Goal: Communication & Community: Answer question/provide support

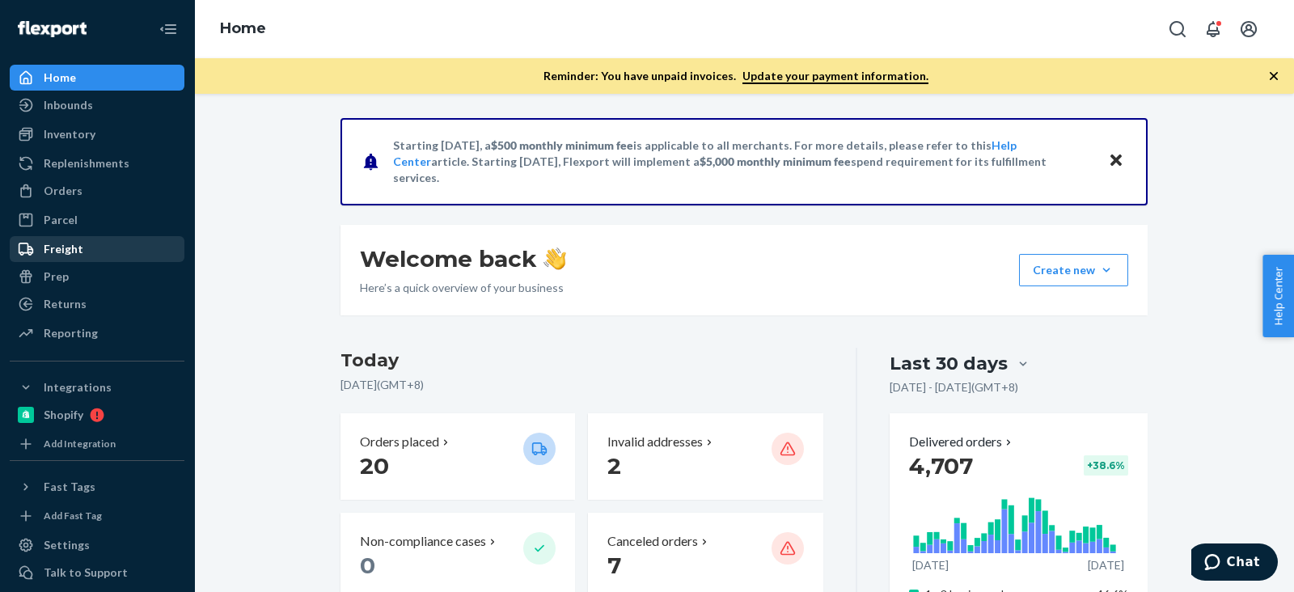
scroll to position [66, 0]
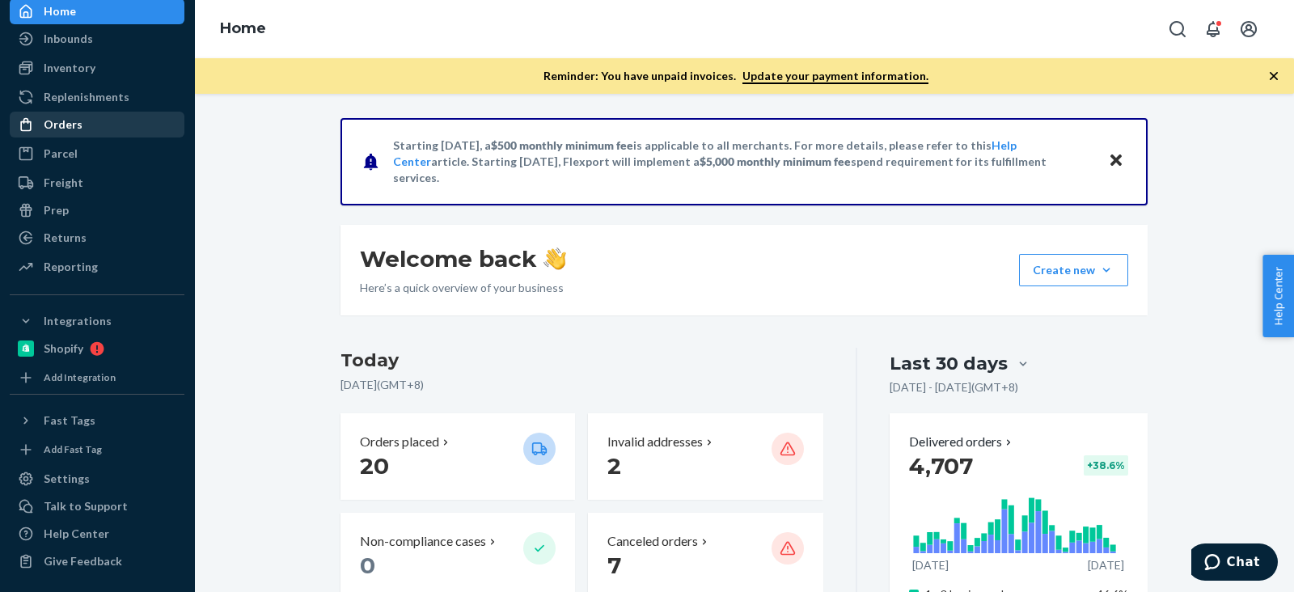
click at [100, 141] on link "Parcel" at bounding box center [97, 154] width 175 height 26
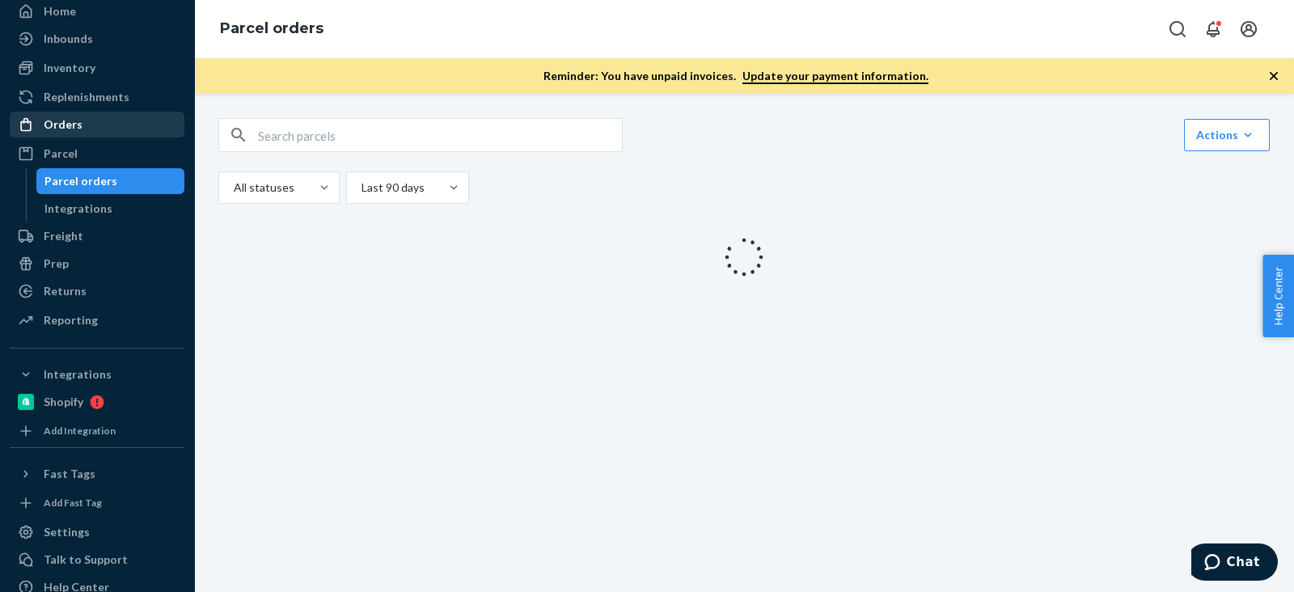
click at [99, 127] on div "Orders" at bounding box center [96, 124] width 171 height 23
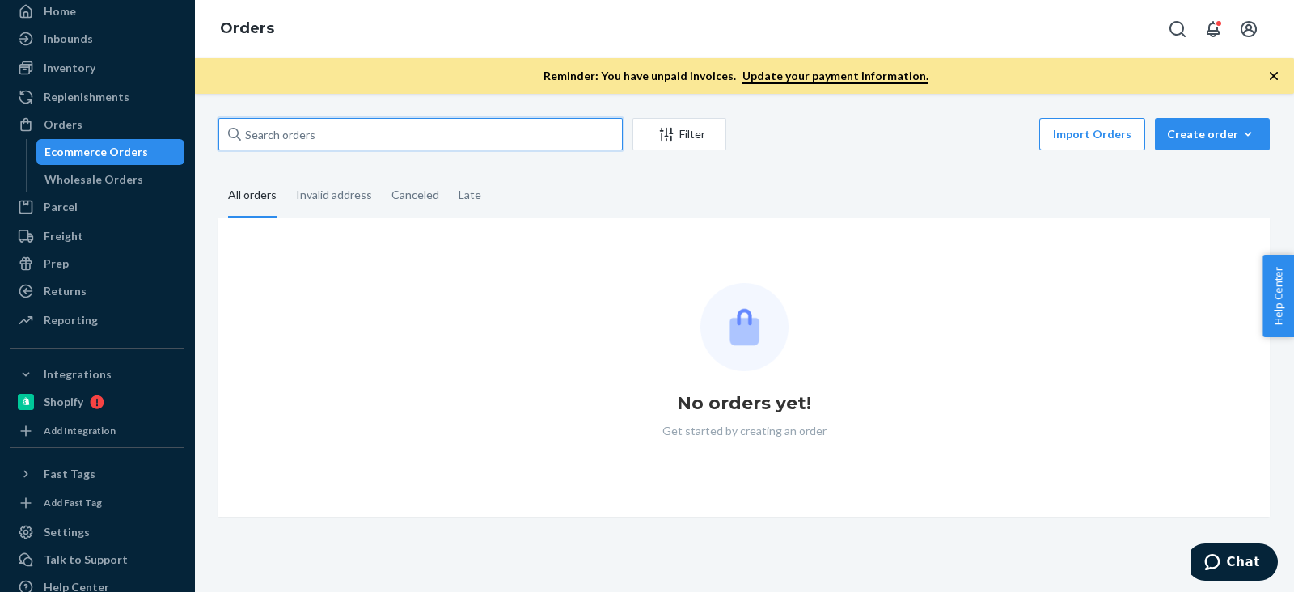
click at [309, 139] on input "text" at bounding box center [420, 134] width 404 height 32
paste input "Choso2025!"
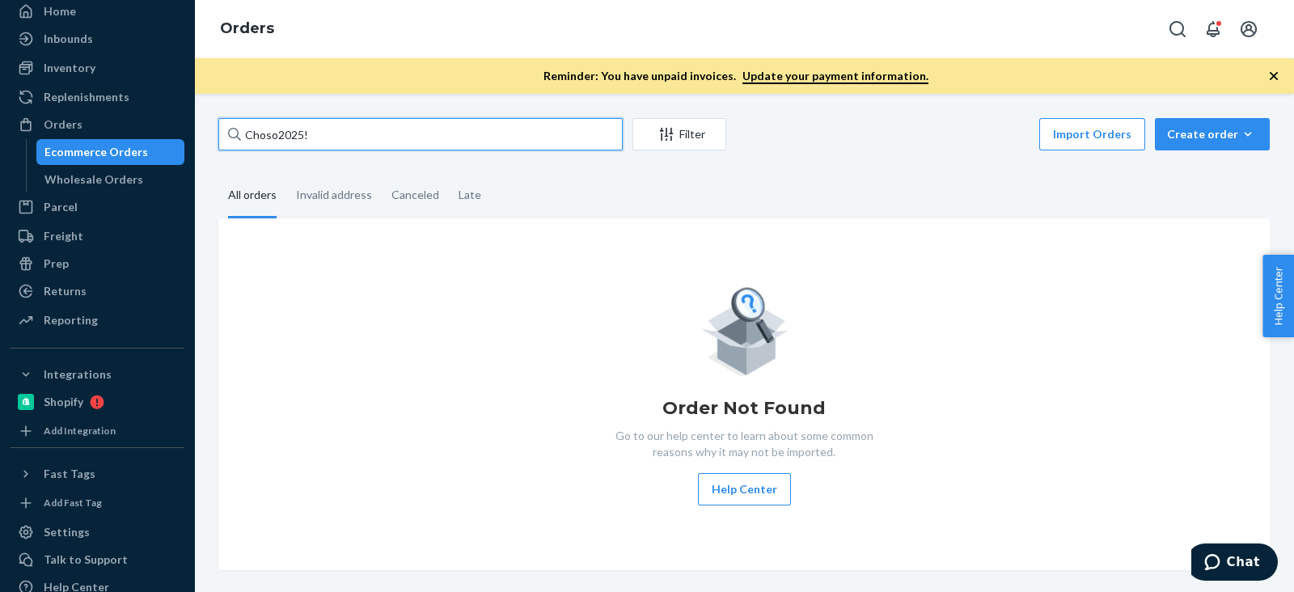
type input "Choso2025!"
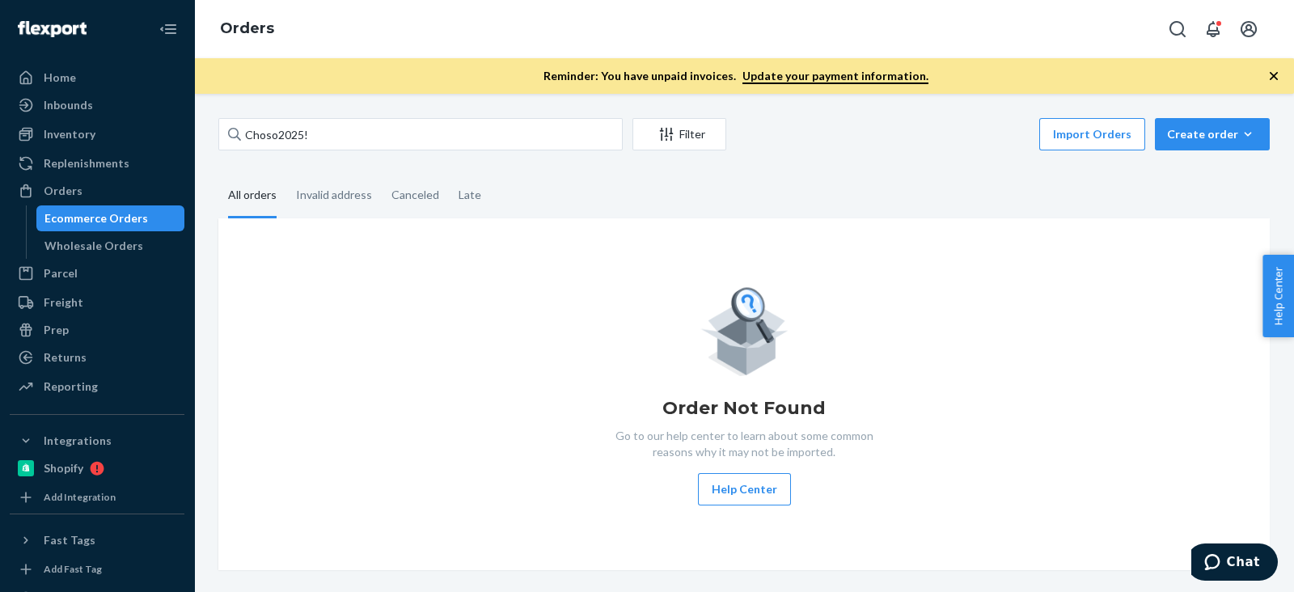
drag, startPoint x: 89, startPoint y: 99, endPoint x: 163, endPoint y: 60, distance: 83.2
click at [89, 99] on div "Inbounds" at bounding box center [68, 105] width 49 height 16
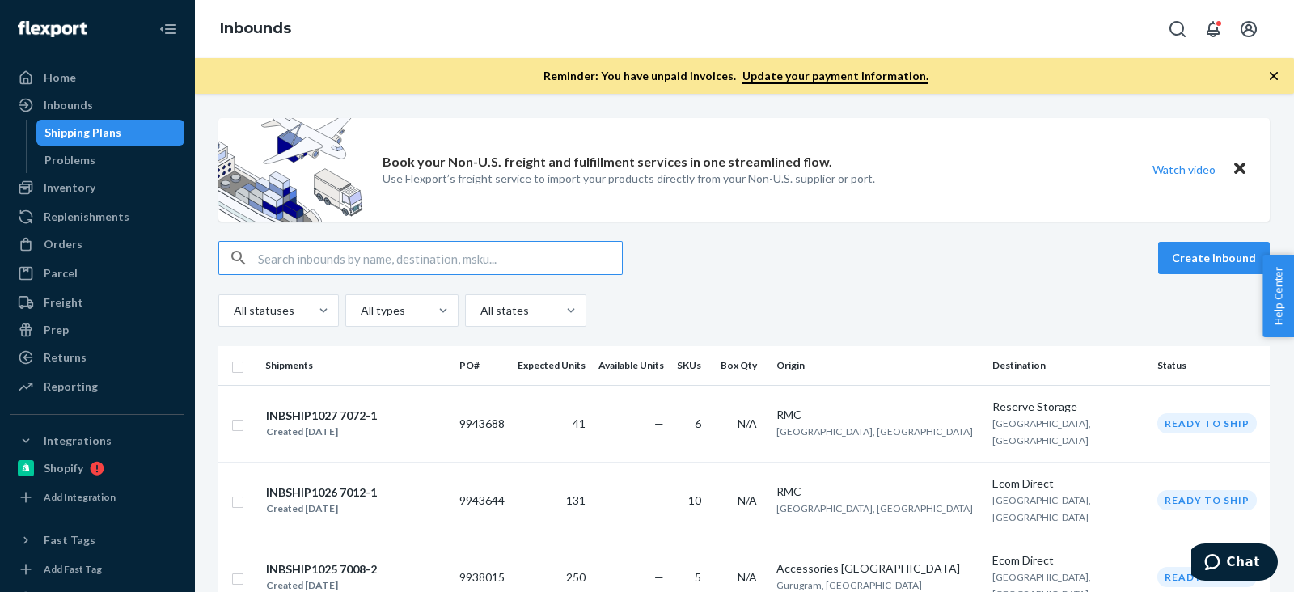
drag, startPoint x: 72, startPoint y: 250, endPoint x: 173, endPoint y: 241, distance: 101.5
click at [72, 249] on div "Orders" at bounding box center [63, 244] width 39 height 16
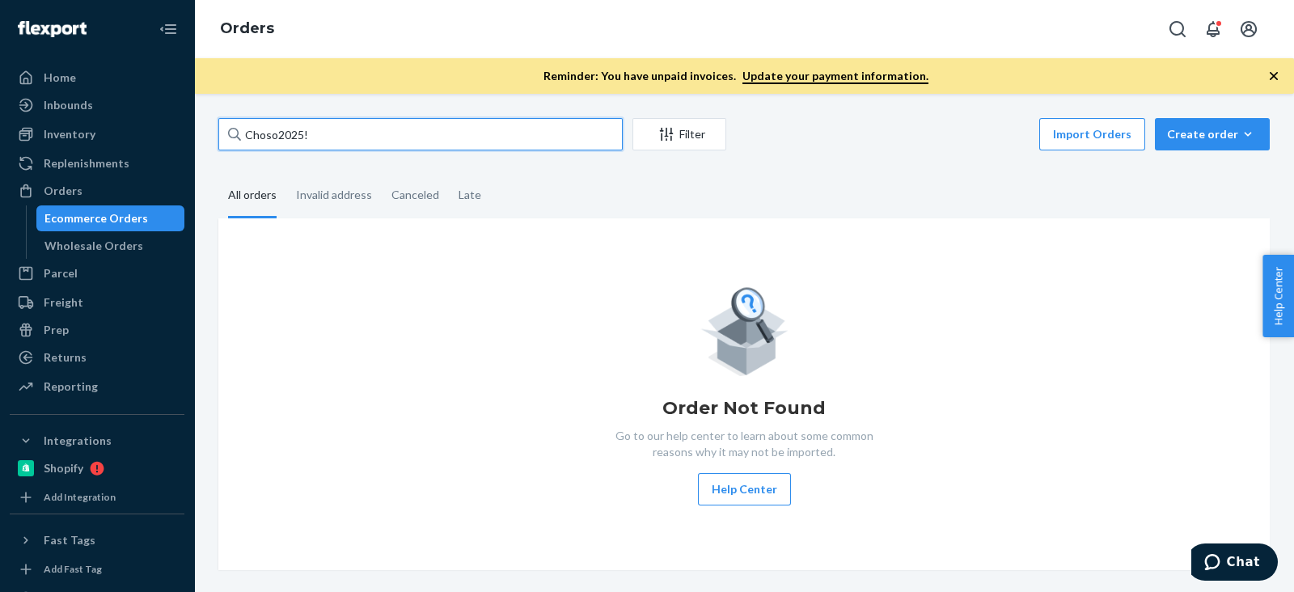
click at [355, 135] on input "Choso2025!" at bounding box center [420, 134] width 404 height 32
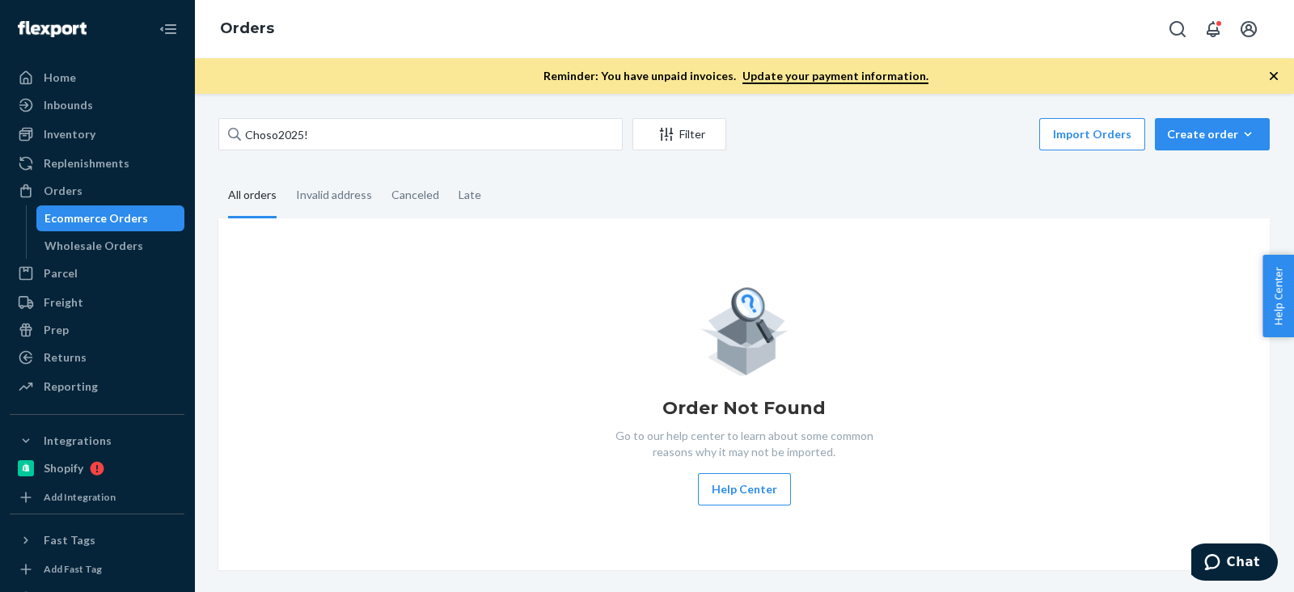
drag, startPoint x: 353, startPoint y: 152, endPoint x: 381, endPoint y: 135, distance: 32.3
click at [352, 152] on div "Choso2025! Filter Import Orders Create order Ecommerce order Removal order" at bounding box center [743, 136] width 1051 height 36
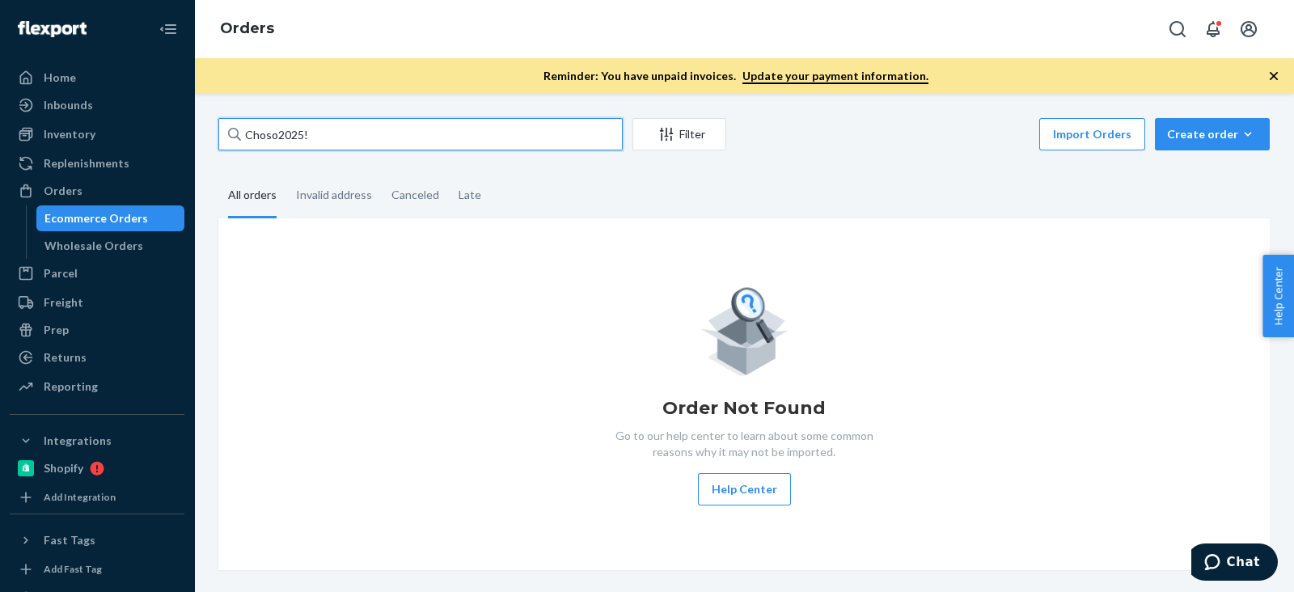
click at [265, 142] on input "Choso2025!" at bounding box center [420, 134] width 404 height 32
paste input "Franz Marcelo"
type input "Franz Marcelo"
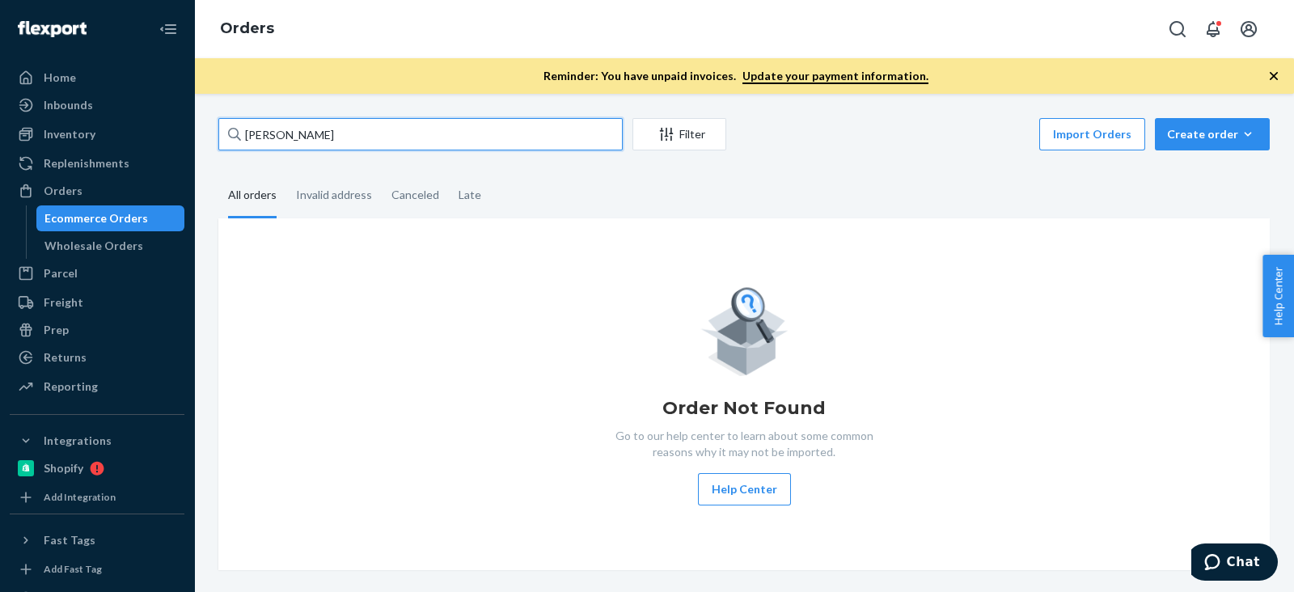
click at [375, 145] on input "Franz Marcelo" at bounding box center [420, 134] width 404 height 32
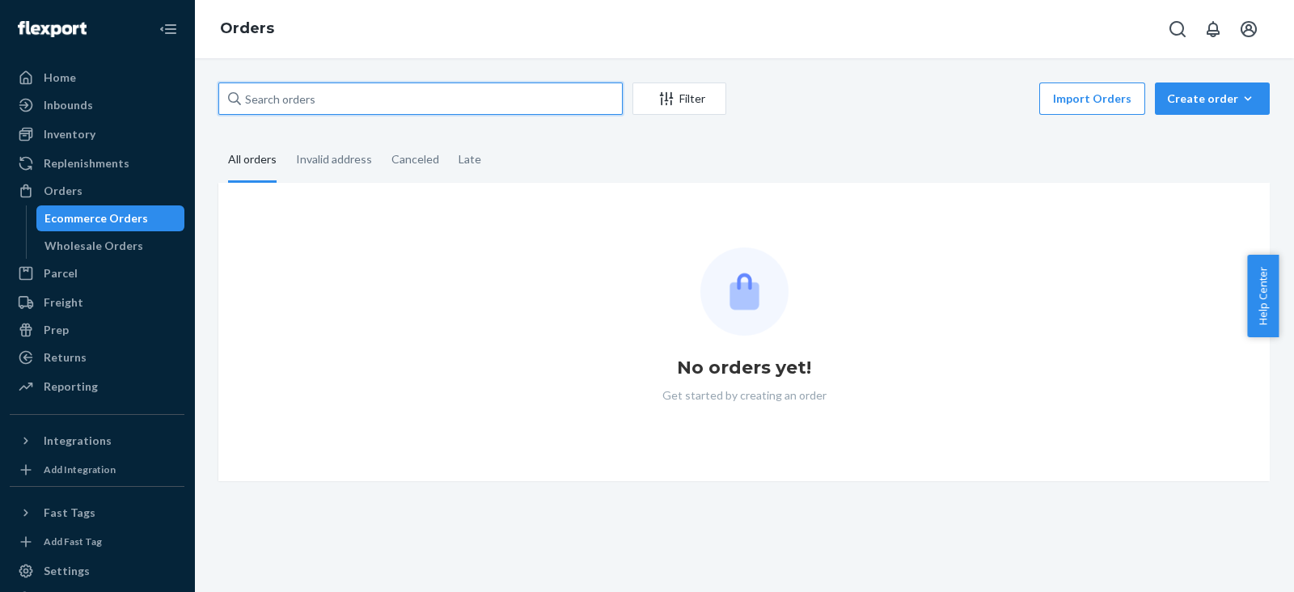
click at [349, 104] on input "text" at bounding box center [420, 98] width 404 height 32
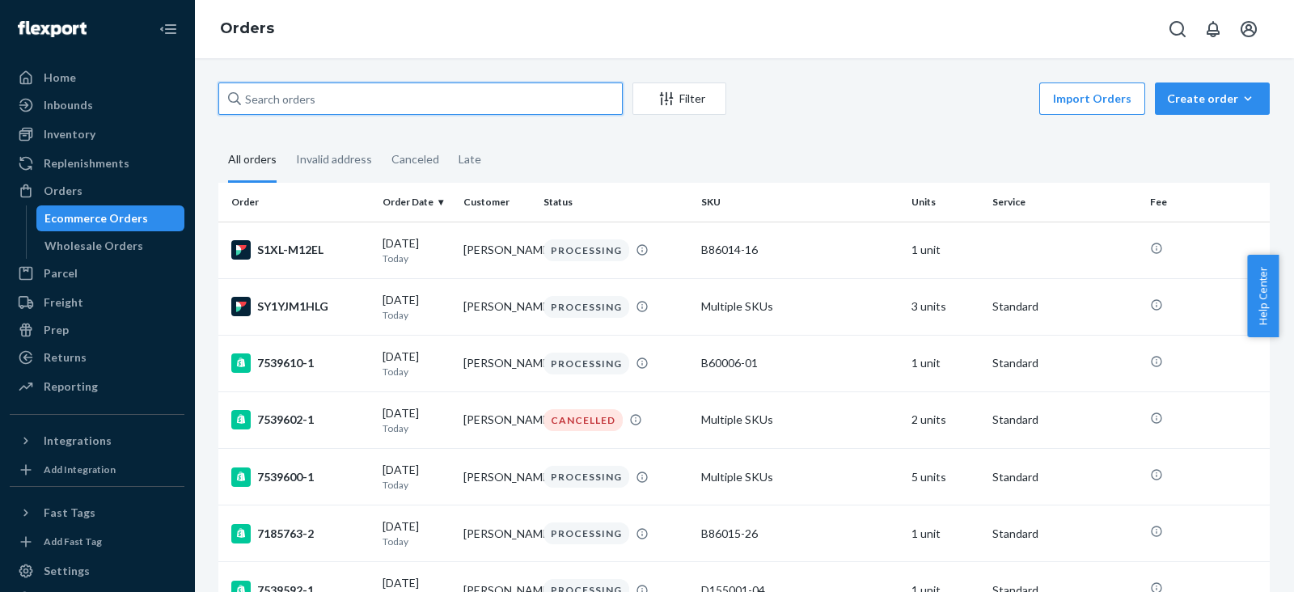
paste input "Franz Marcelo"
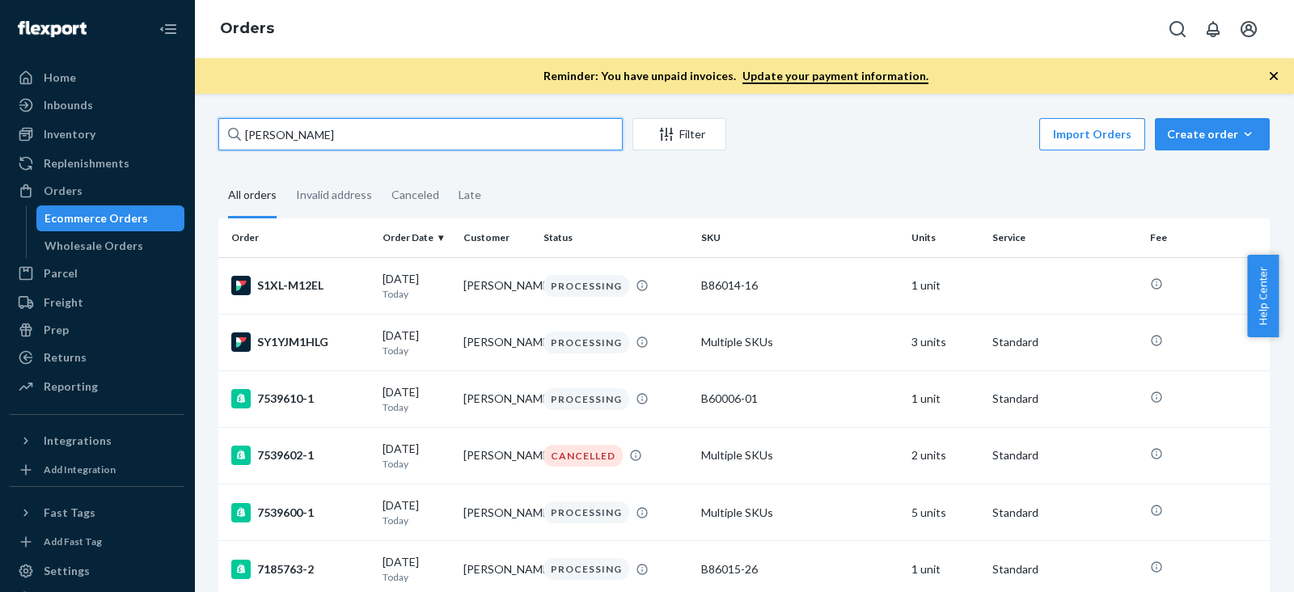
type input "Franz Marcelo"
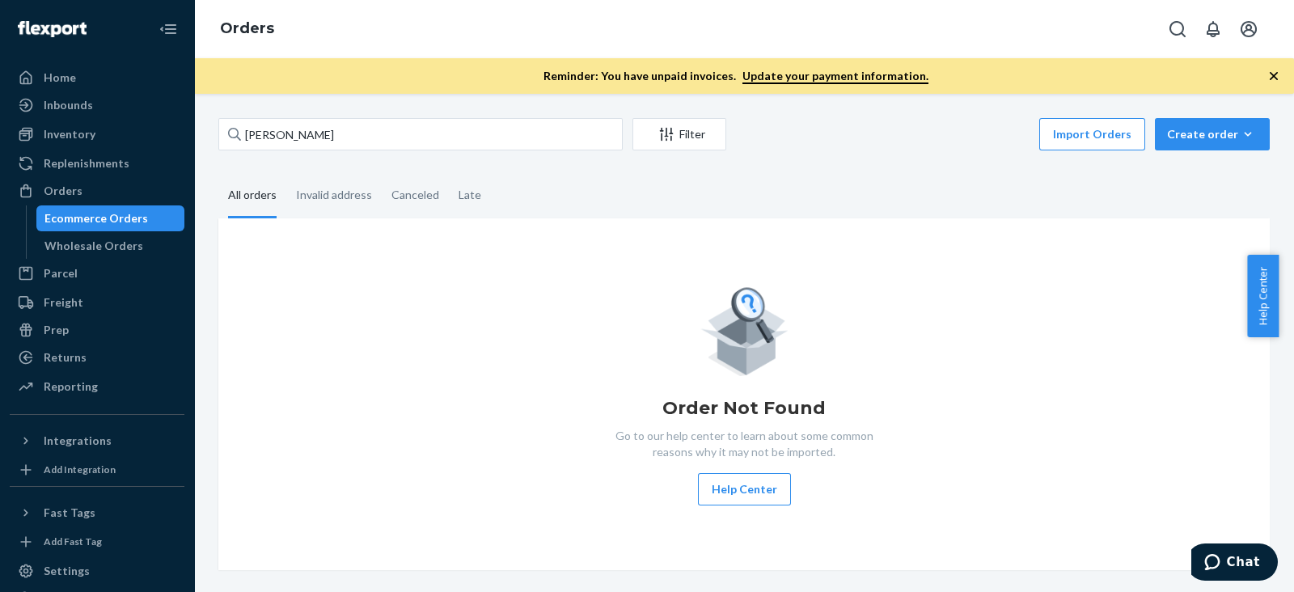
click at [573, 196] on fieldset "All orders Invalid address Canceled Late" at bounding box center [743, 196] width 1051 height 44
click at [518, 292] on div "Order Not Found Go to our help center to learn about some common reasons why it…" at bounding box center [744, 394] width 1026 height 222
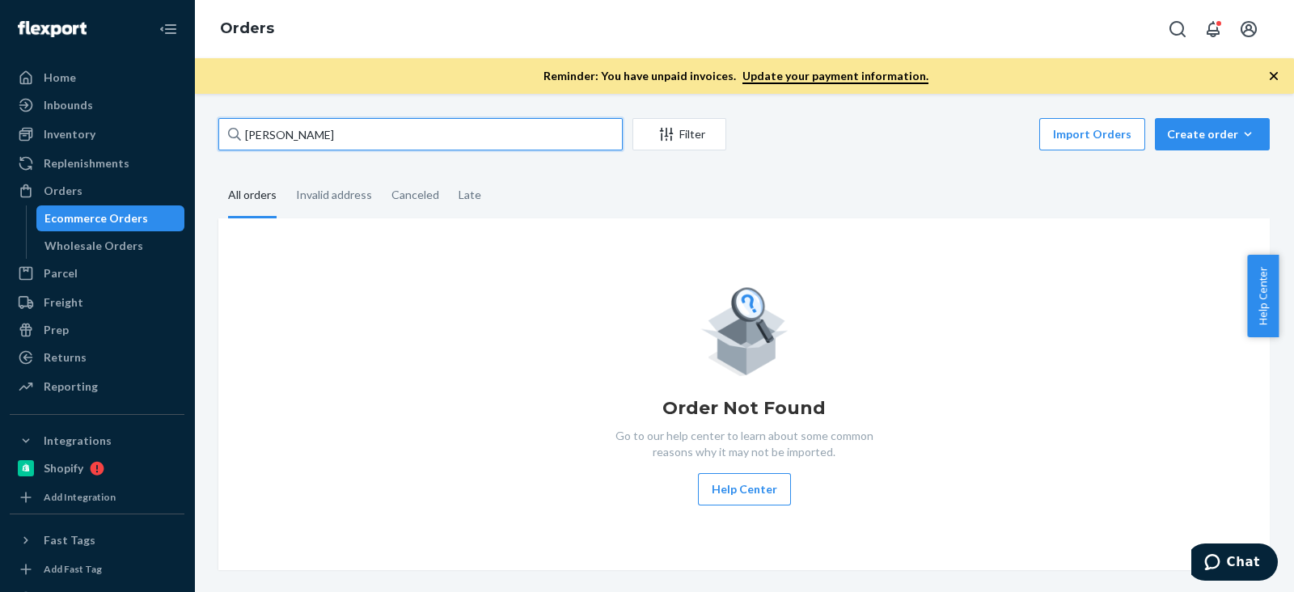
click at [360, 125] on input "Franz Marcelo" at bounding box center [420, 134] width 404 height 32
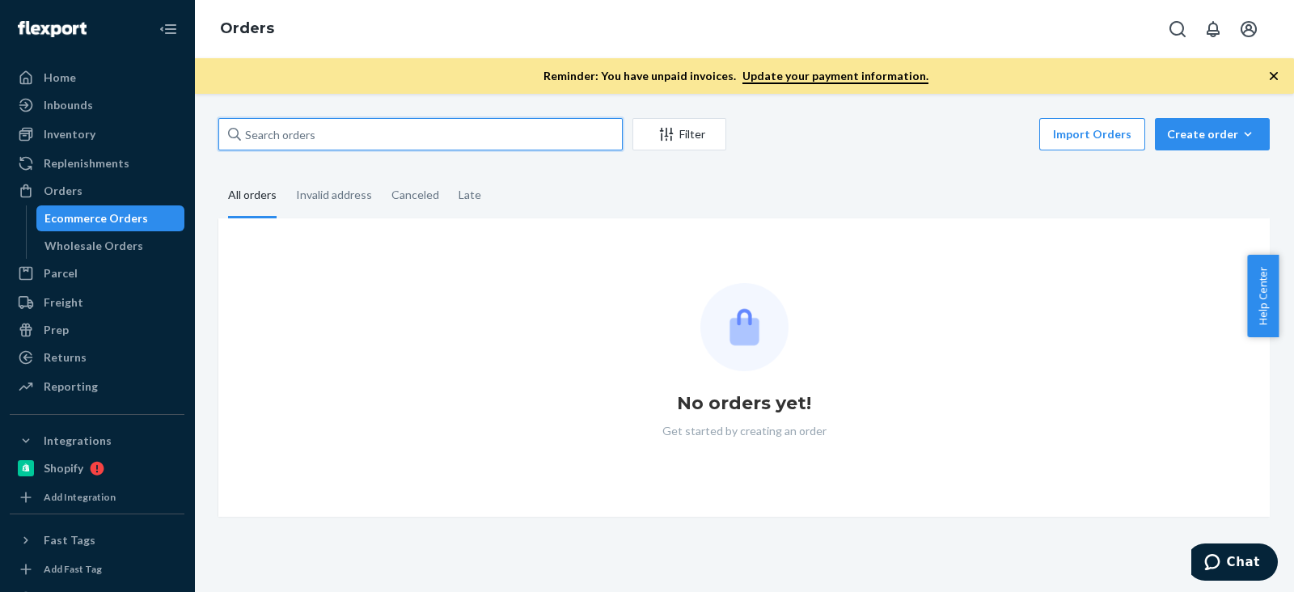
click at [349, 147] on input "text" at bounding box center [420, 134] width 404 height 32
paste input "[PERSON_NAME]"
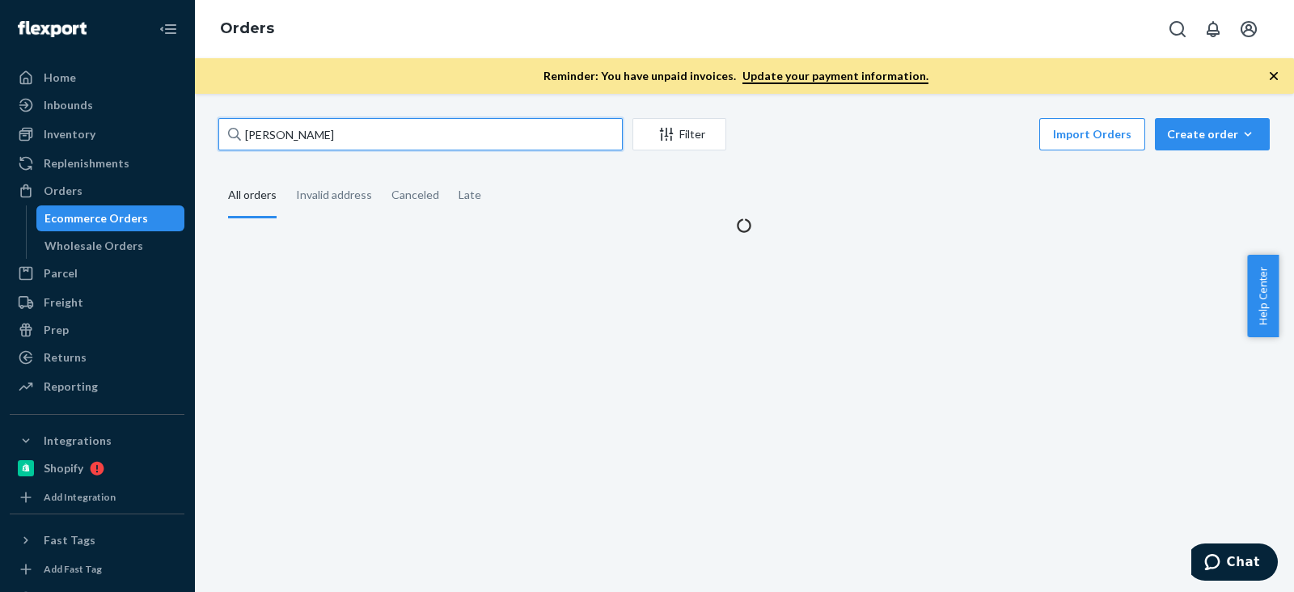
type input "[PERSON_NAME]"
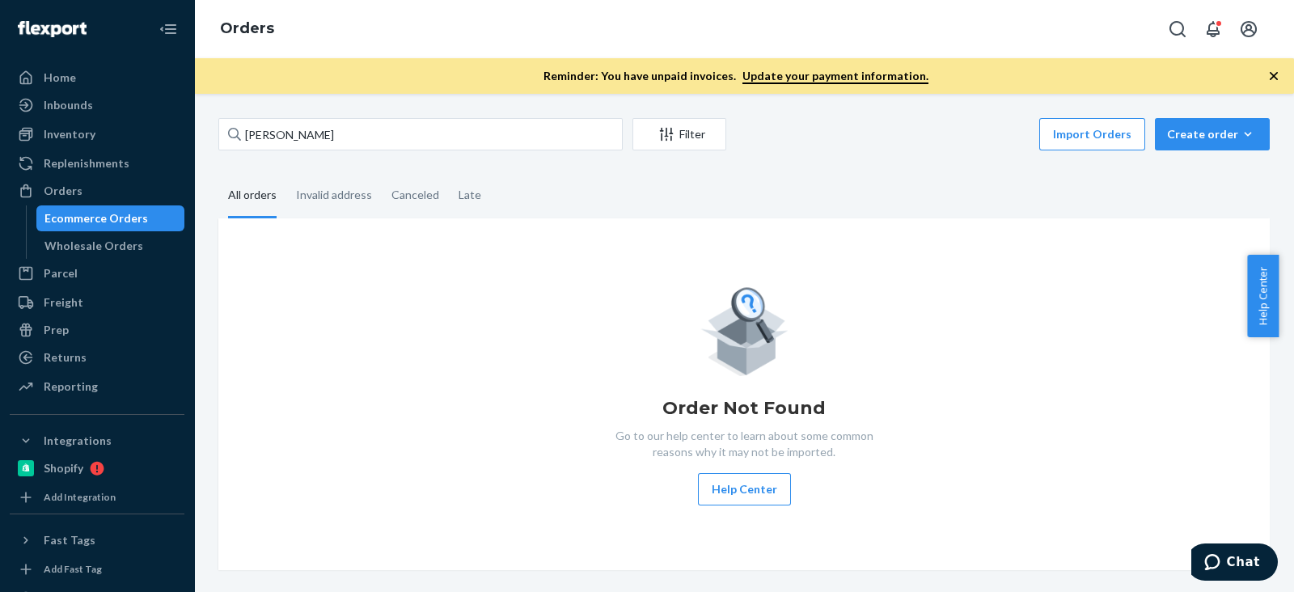
drag, startPoint x: 537, startPoint y: 175, endPoint x: 546, endPoint y: 182, distance: 11.5
click at [539, 176] on fieldset "All orders Invalid address Canceled Late" at bounding box center [743, 196] width 1051 height 44
click at [563, 196] on fieldset "All orders Invalid address Canceled Late" at bounding box center [743, 196] width 1051 height 44
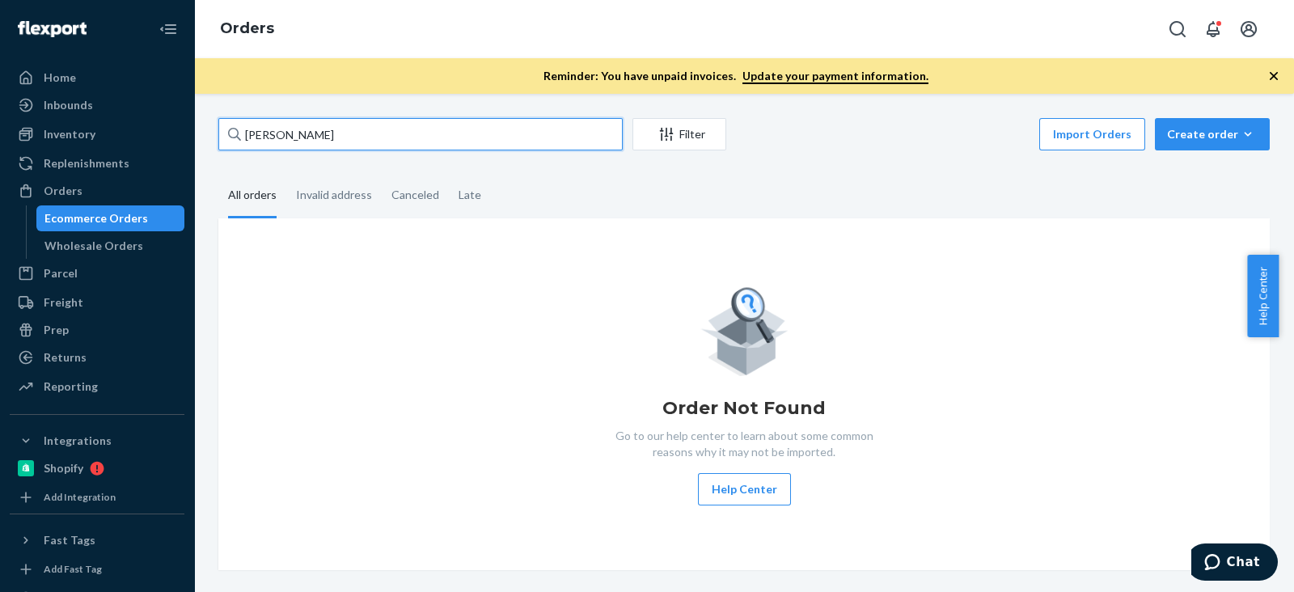
click at [381, 146] on input "[PERSON_NAME]" at bounding box center [420, 134] width 404 height 32
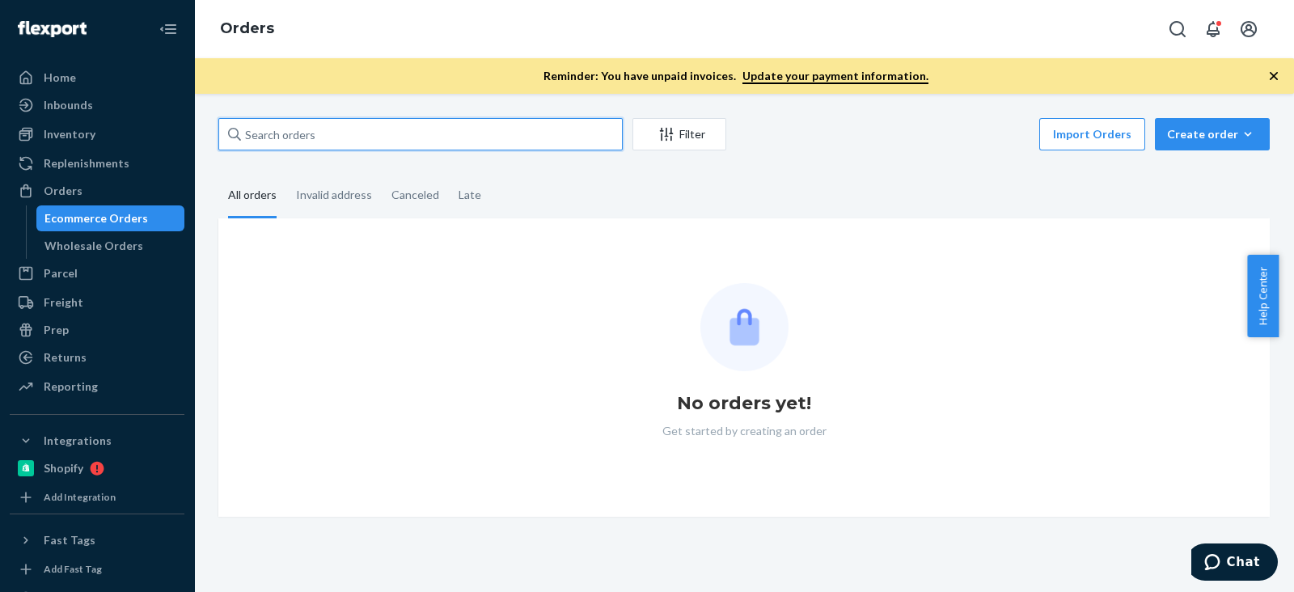
paste input "Daniel Tecle"
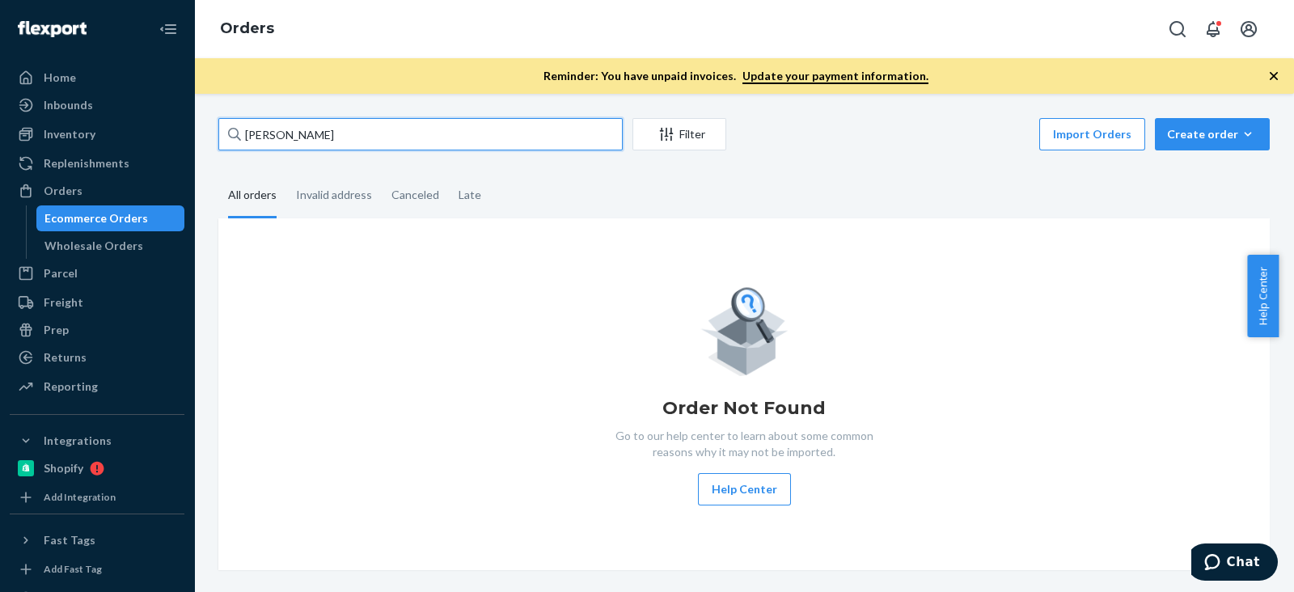
type input "Daniel Tecle"
click at [463, 142] on input "Daniel Tecle" at bounding box center [420, 134] width 404 height 32
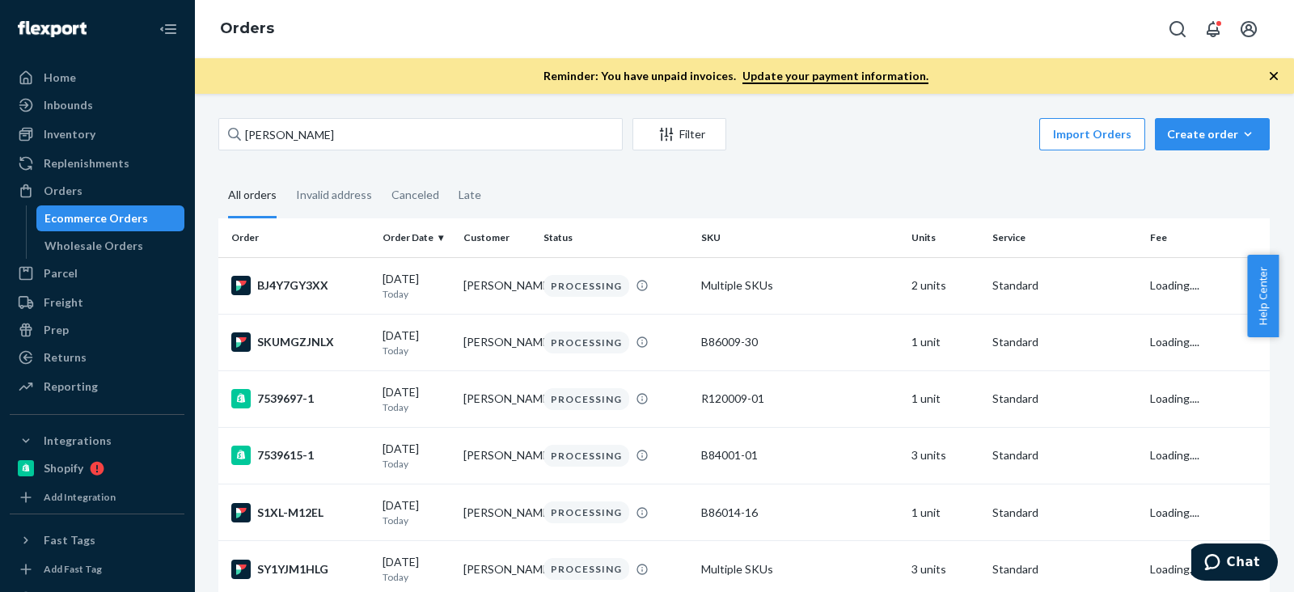
click at [151, 220] on div "Ecommerce Orders" at bounding box center [111, 218] width 146 height 23
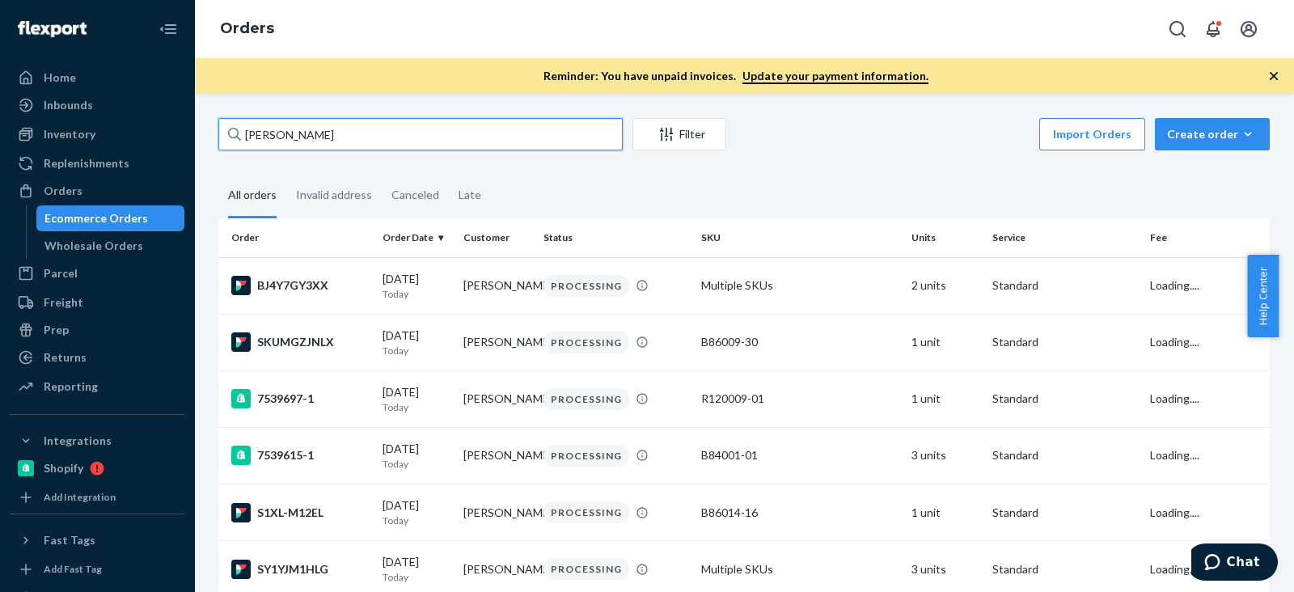
click at [324, 132] on input "Daniel Tecle" at bounding box center [420, 134] width 404 height 32
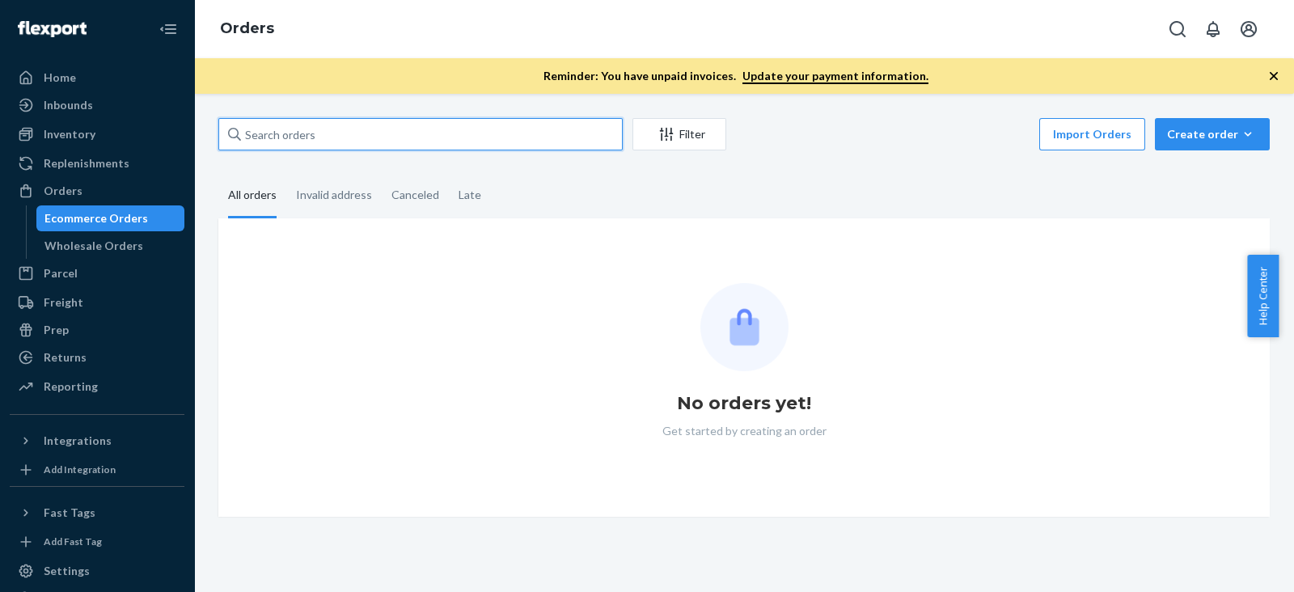
click at [287, 123] on input "text" at bounding box center [420, 134] width 404 height 32
paste input "Daniel Tecle"
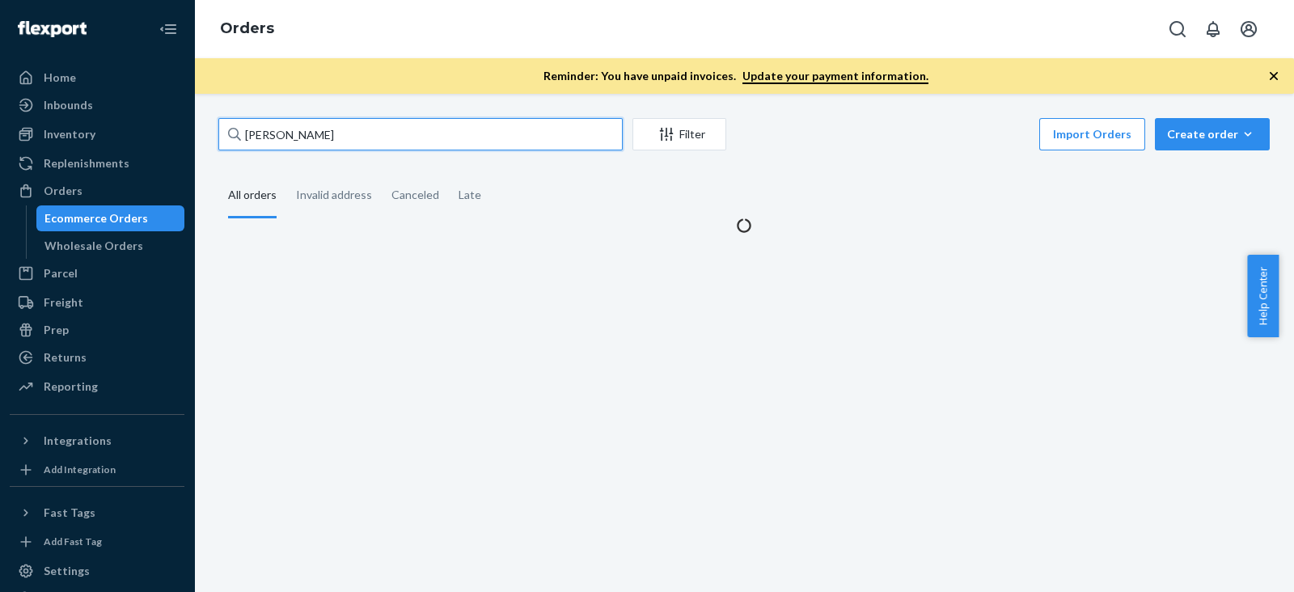
type input "Daniel Tecle"
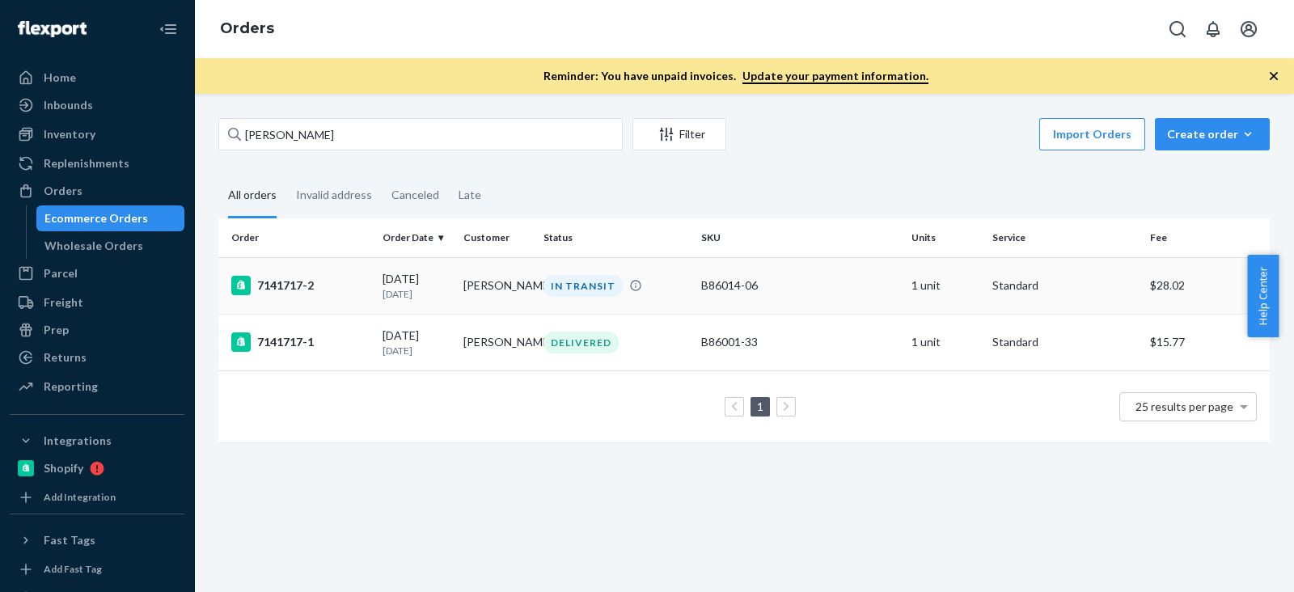
click at [275, 273] on td "7141717-2" at bounding box center [297, 285] width 158 height 57
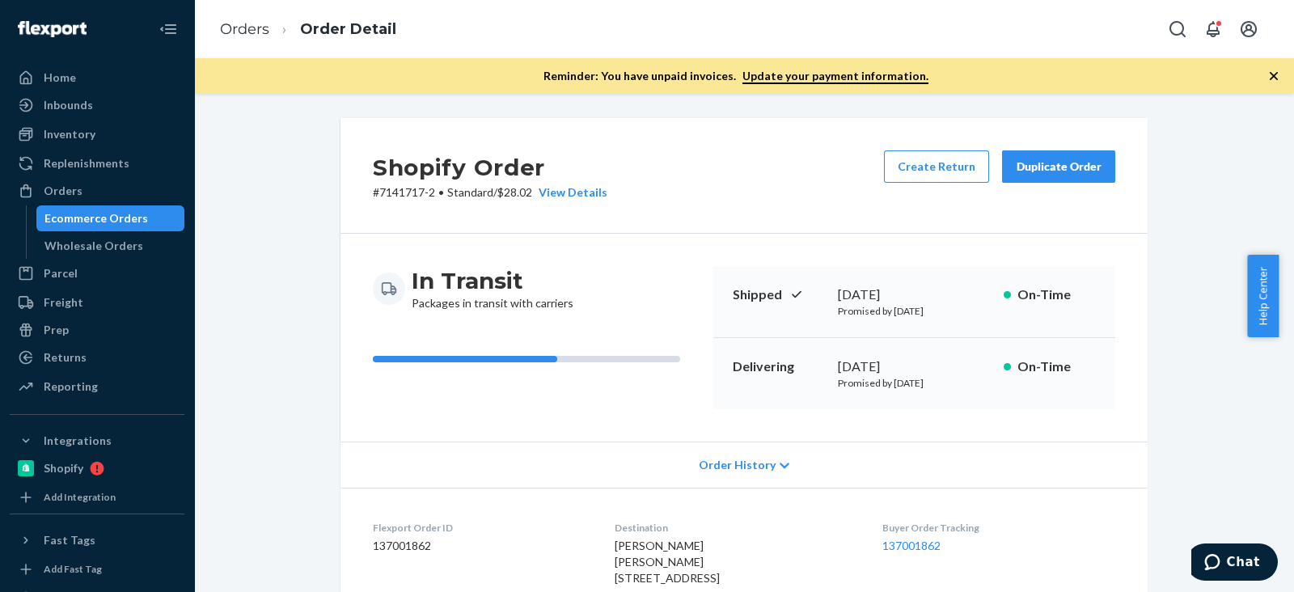
scroll to position [100, 0]
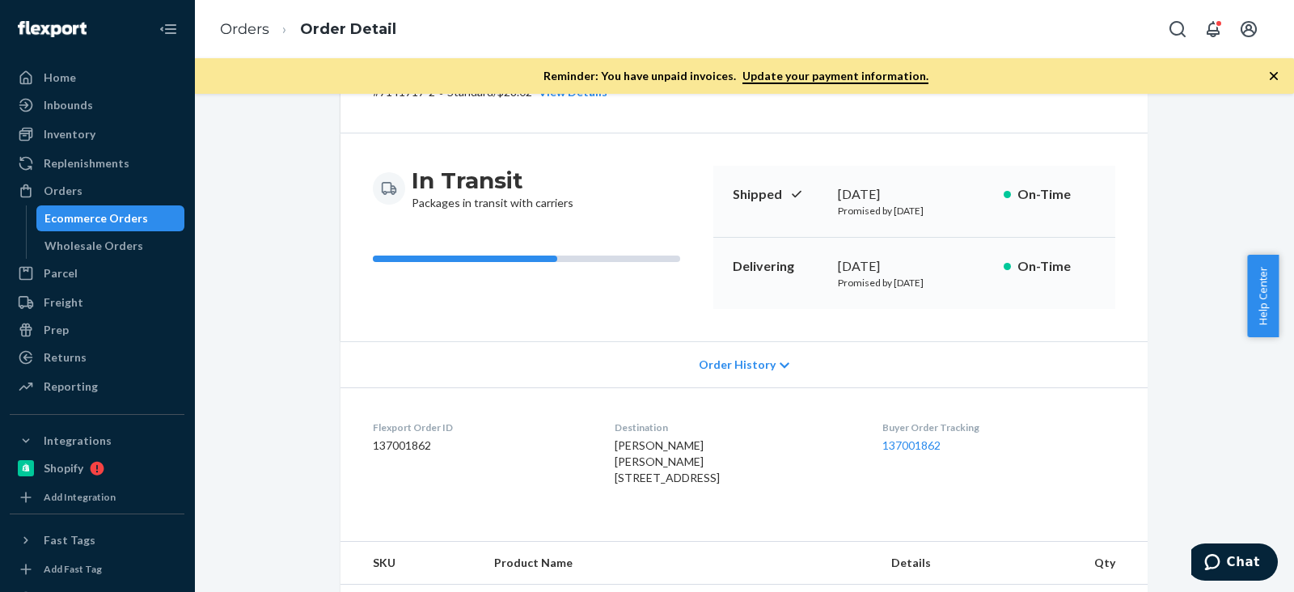
drag, startPoint x: 828, startPoint y: 261, endPoint x: 909, endPoint y: 266, distance: 81.0
click at [909, 266] on div "Delivering September 23, 2025 Promised by October 1, 2025 On-Time" at bounding box center [914, 273] width 402 height 71
click at [844, 314] on div "In Transit Packages in transit with carriers Shipped September 21, 2025 Promise…" at bounding box center [744, 237] width 807 height 208
click at [831, 402] on dl "Flexport Order ID 137001862 Destination Daniel Tecle Daniel Tecle 931 Union Cha…" at bounding box center [744, 455] width 807 height 137
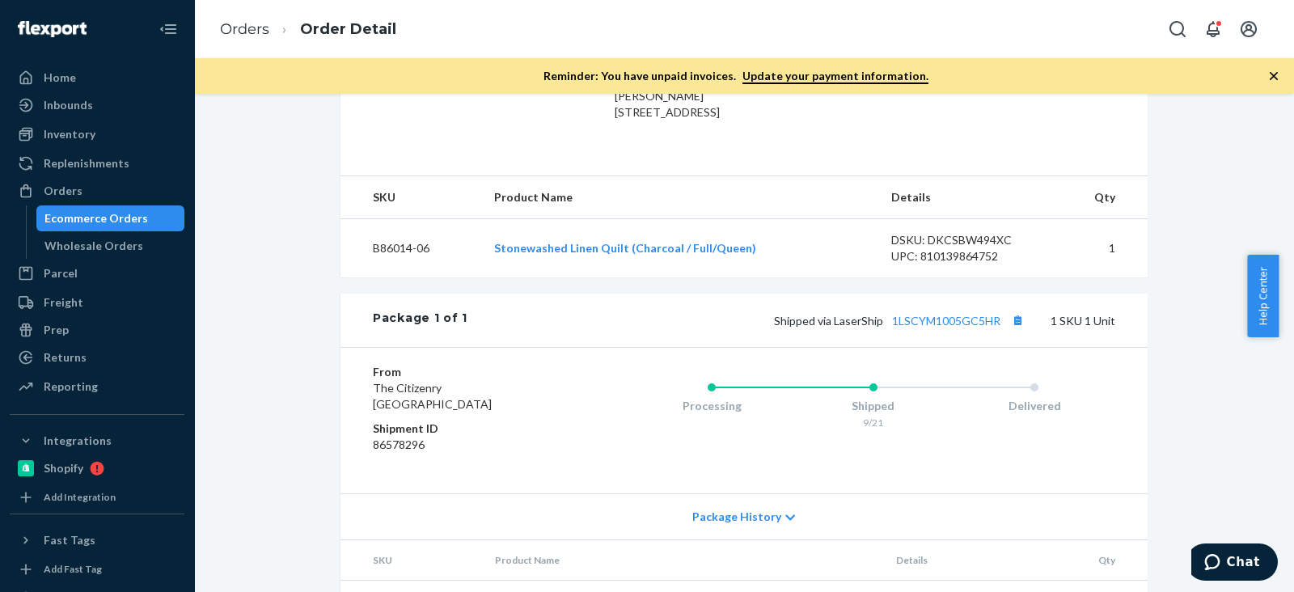
scroll to position [563, 0]
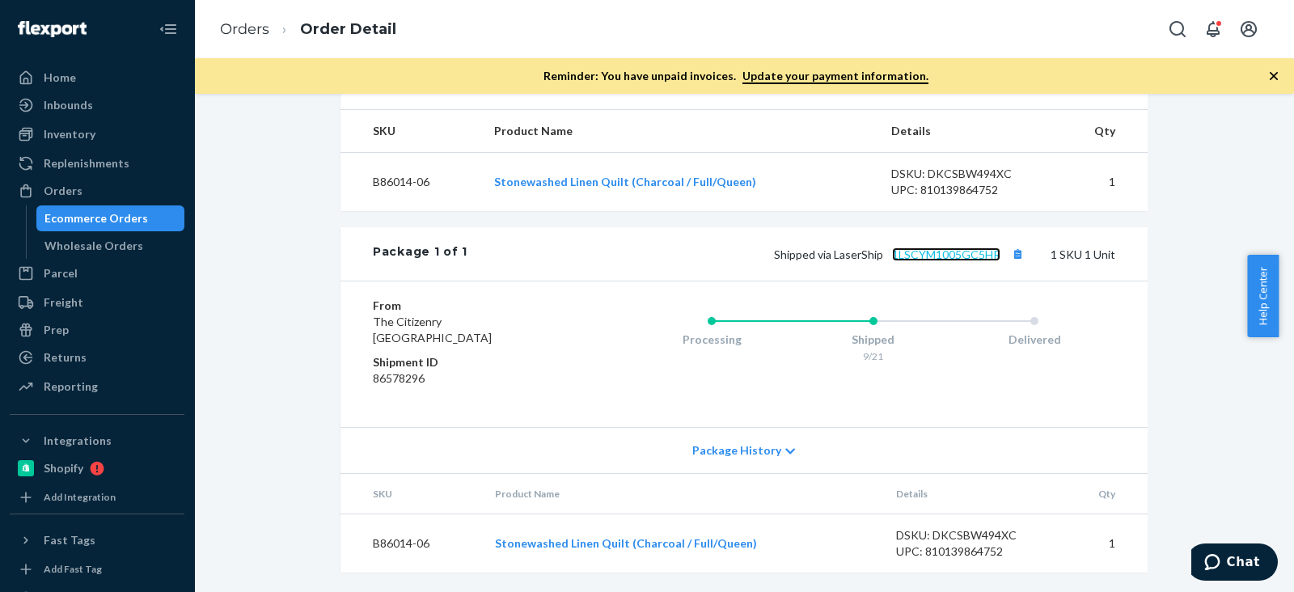
click at [930, 258] on link "1LSCYM1005GC5HR" at bounding box center [946, 254] width 108 height 14
click at [125, 220] on div "Ecommerce Orders" at bounding box center [96, 218] width 104 height 16
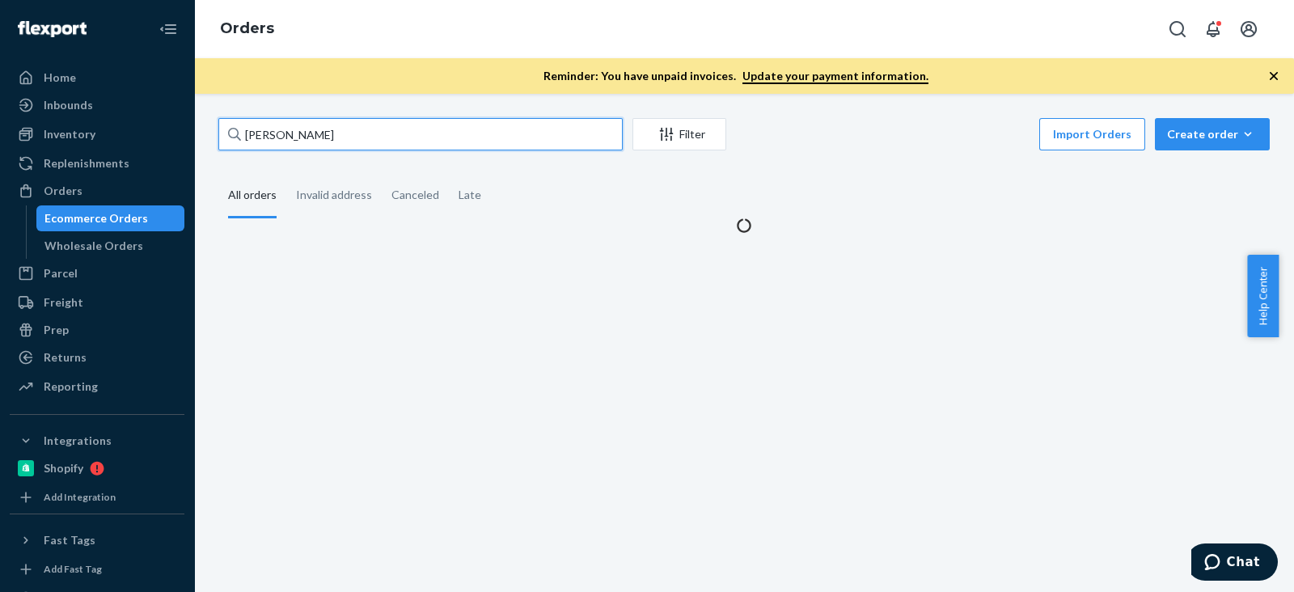
click at [361, 123] on input "Daniel Tecle" at bounding box center [420, 134] width 404 height 32
paste input "Justina Molloy"
type input "Justina Molloy"
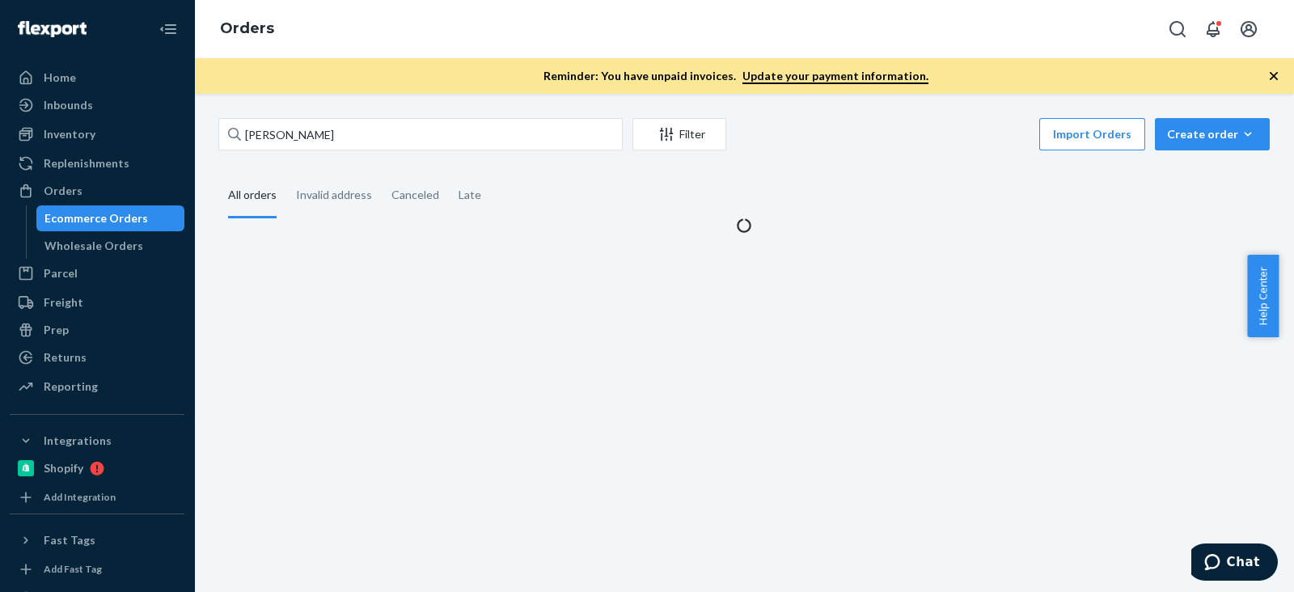
click at [809, 198] on fieldset "All orders Invalid address Canceled Late" at bounding box center [743, 196] width 1051 height 44
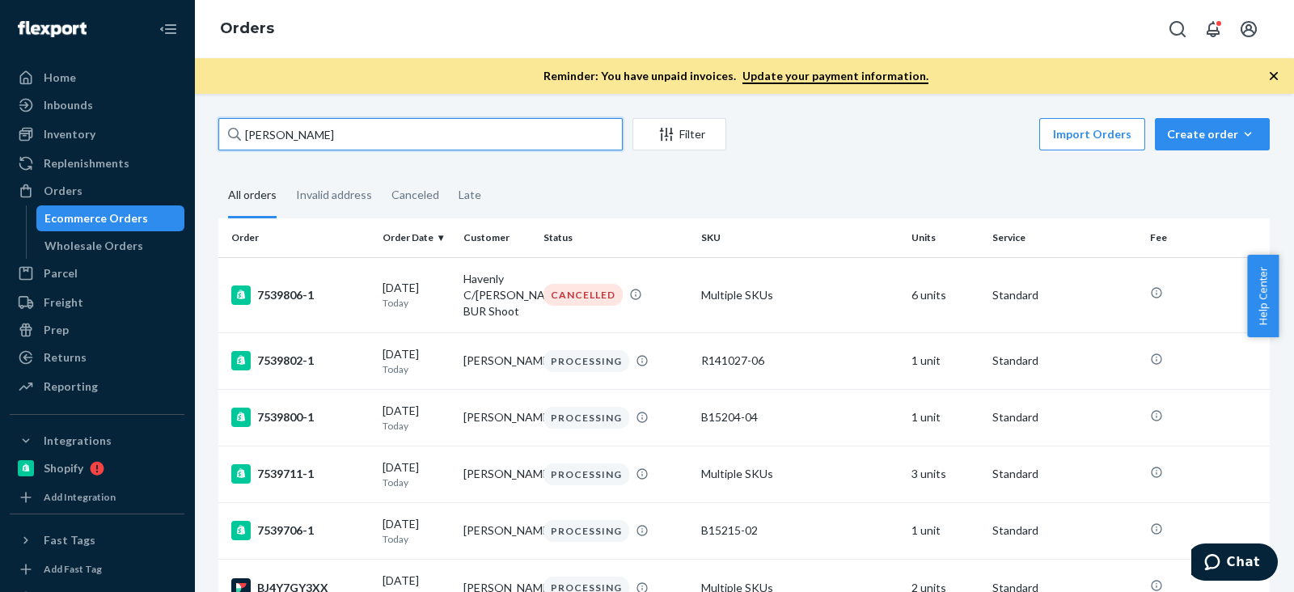
click at [447, 136] on input "Justina Molloy" at bounding box center [420, 134] width 404 height 32
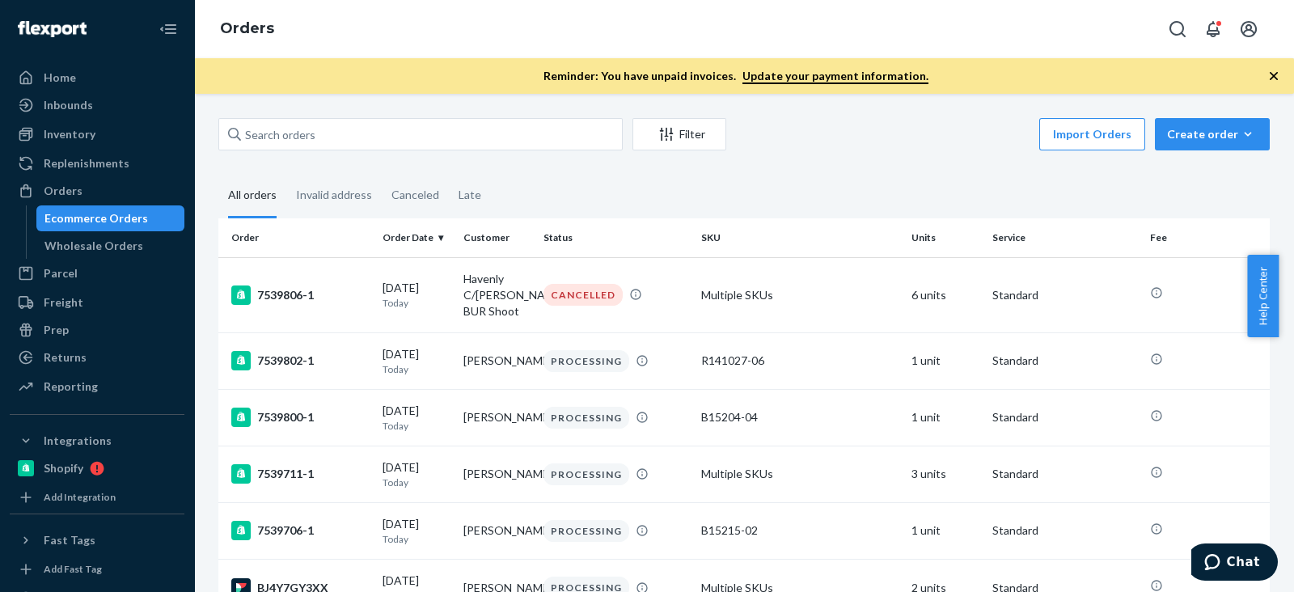
drag, startPoint x: 1081, startPoint y: 195, endPoint x: 891, endPoint y: 190, distance: 190.1
click at [1081, 195] on fieldset "All orders Invalid address Canceled Late" at bounding box center [743, 196] width 1051 height 44
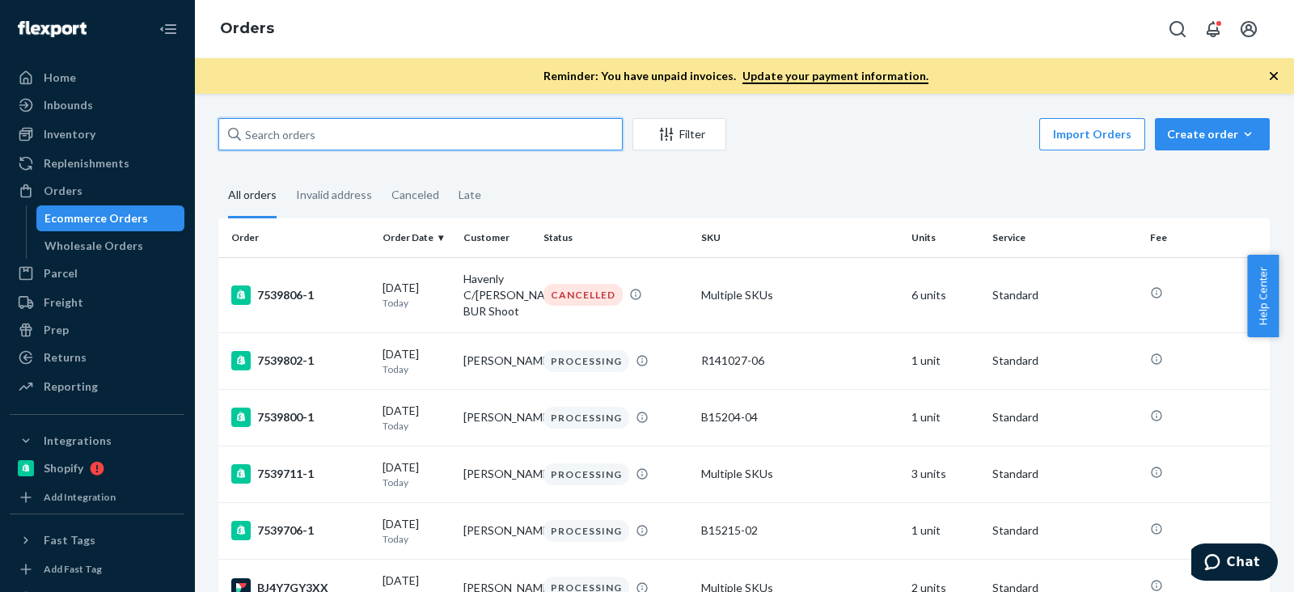
click at [329, 123] on input "text" at bounding box center [420, 134] width 404 height 32
paste input "Justina Molloy"
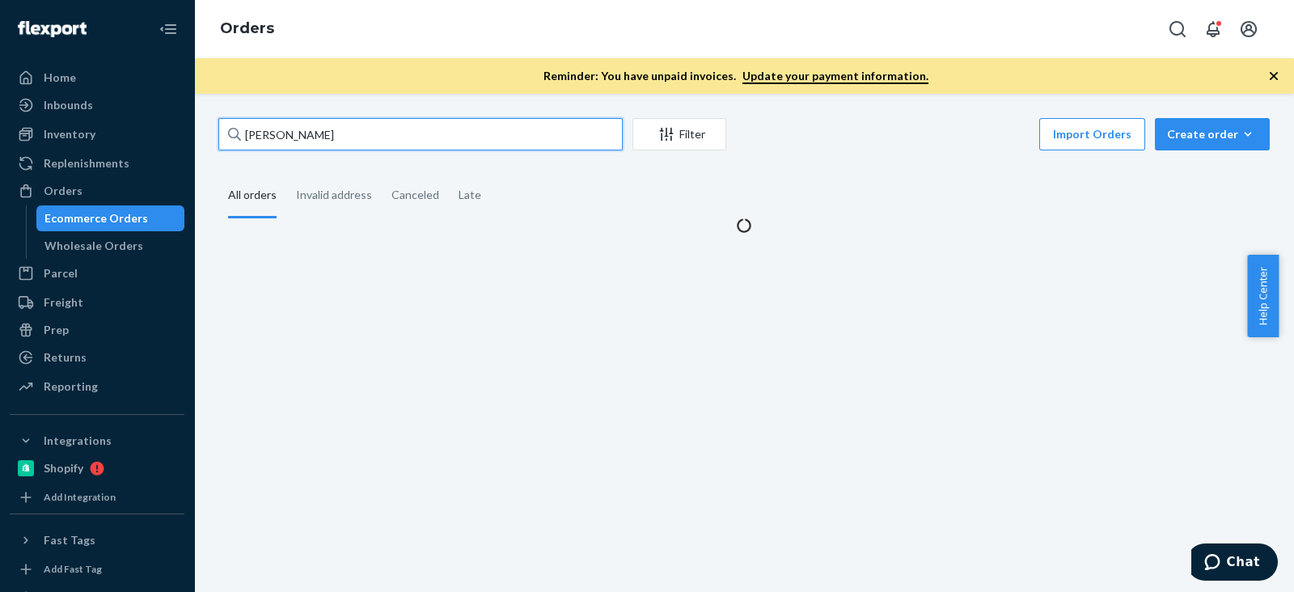
type input "Justina Molloy"
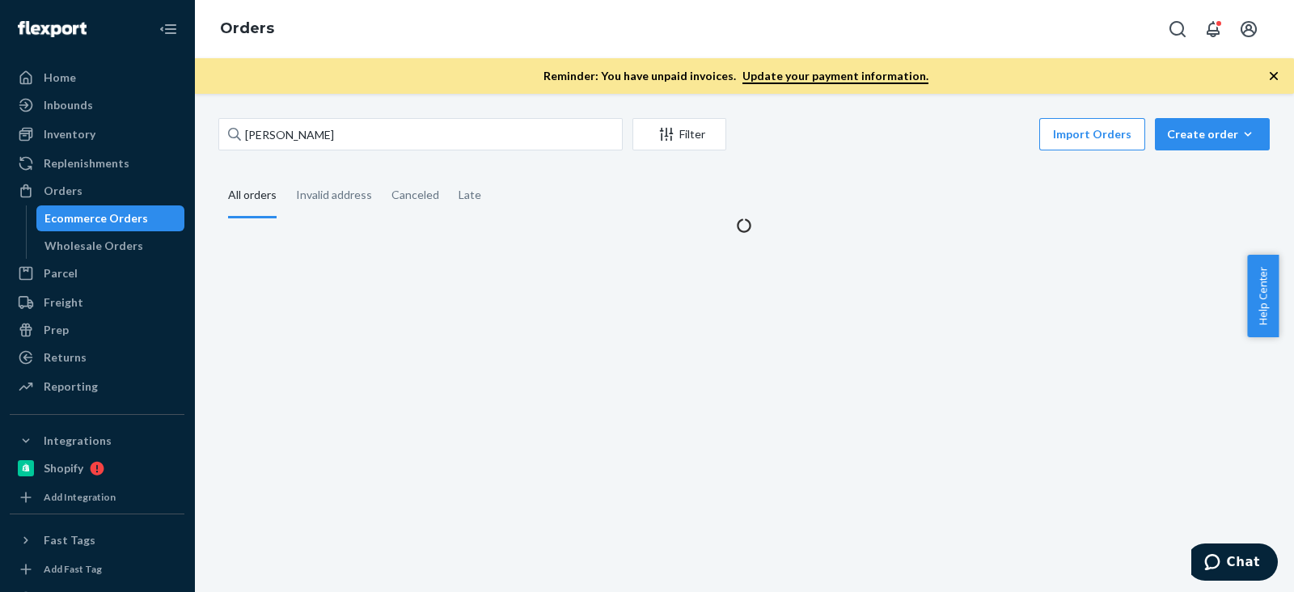
click at [602, 209] on fieldset "All orders Invalid address Canceled Late" at bounding box center [743, 196] width 1051 height 44
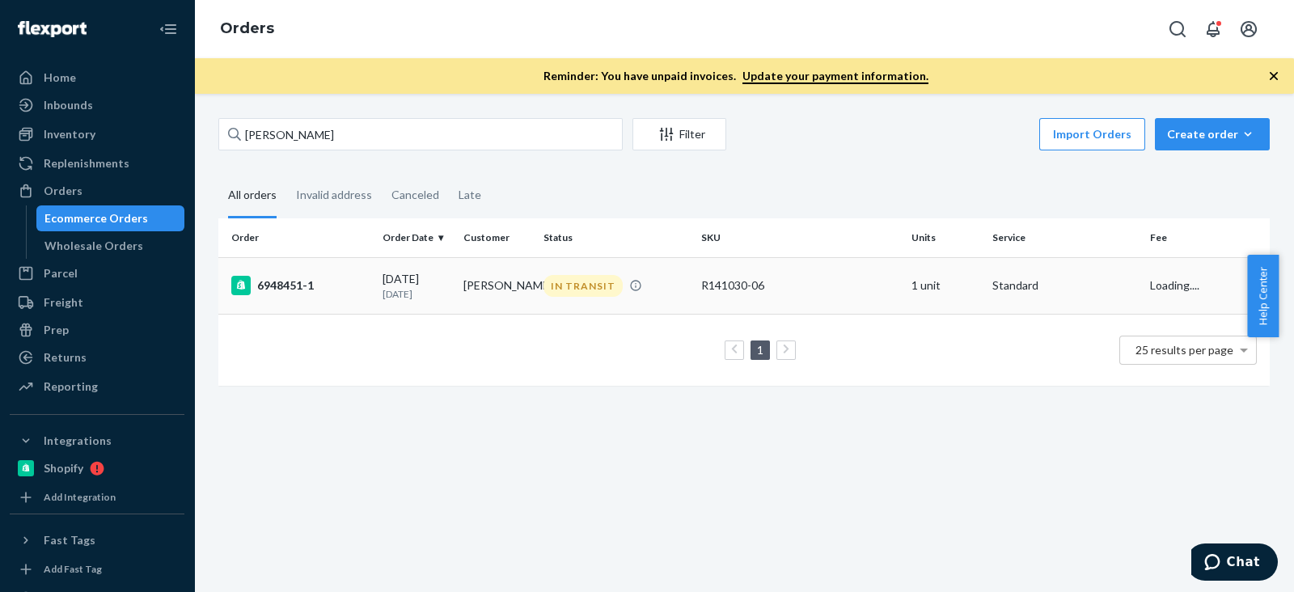
click at [305, 286] on div "6948451-1" at bounding box center [300, 285] width 138 height 19
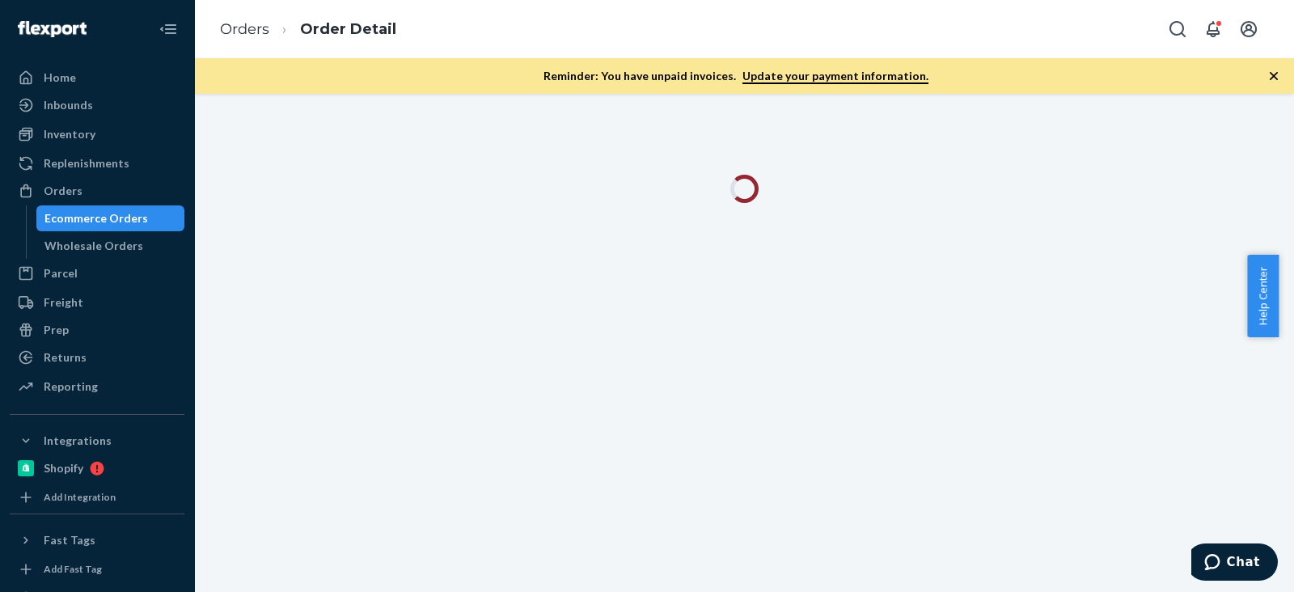
click at [1271, 68] on icon "button" at bounding box center [1274, 76] width 16 height 16
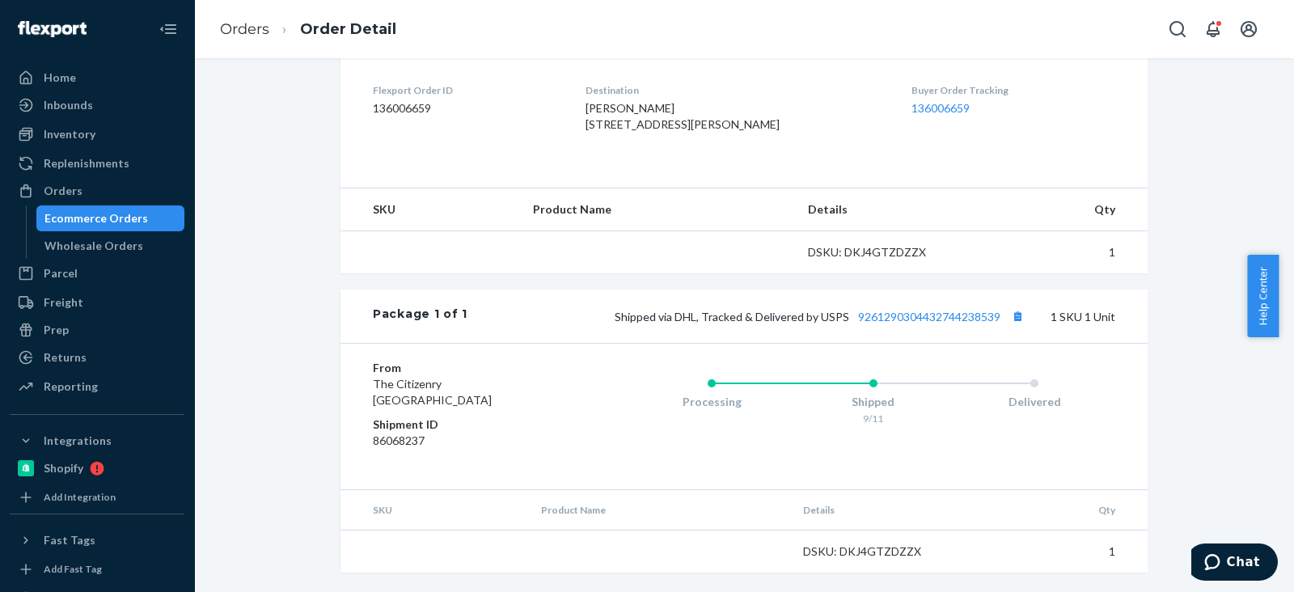
scroll to position [214, 0]
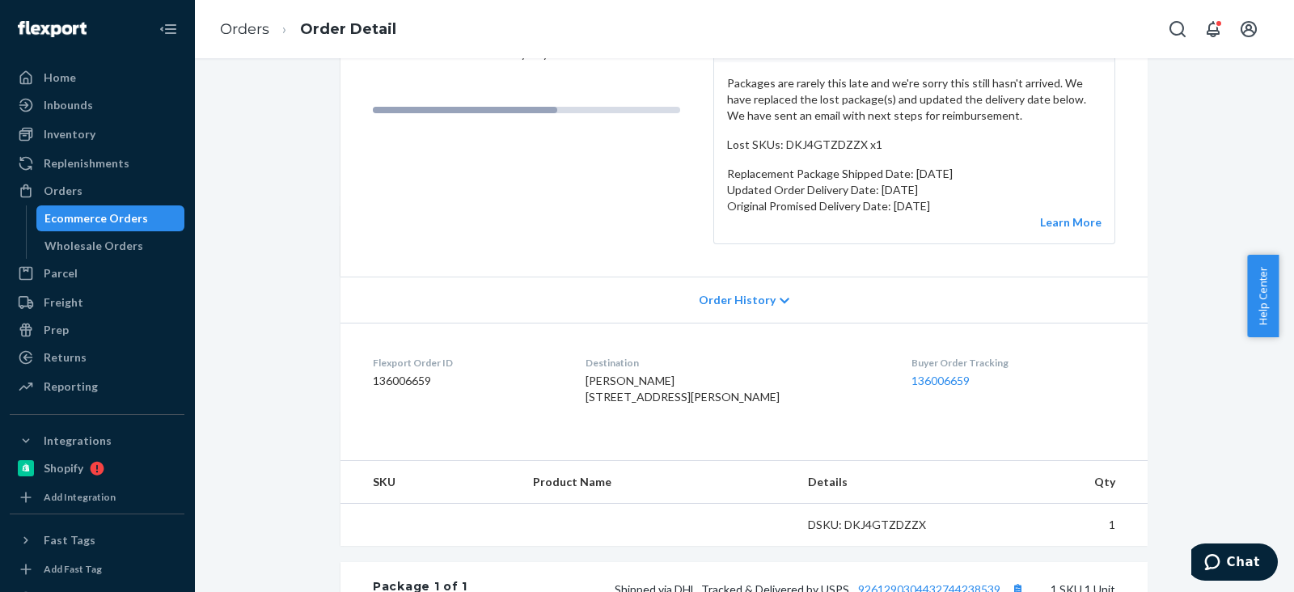
click at [404, 383] on dd "136006659" at bounding box center [466, 381] width 187 height 16
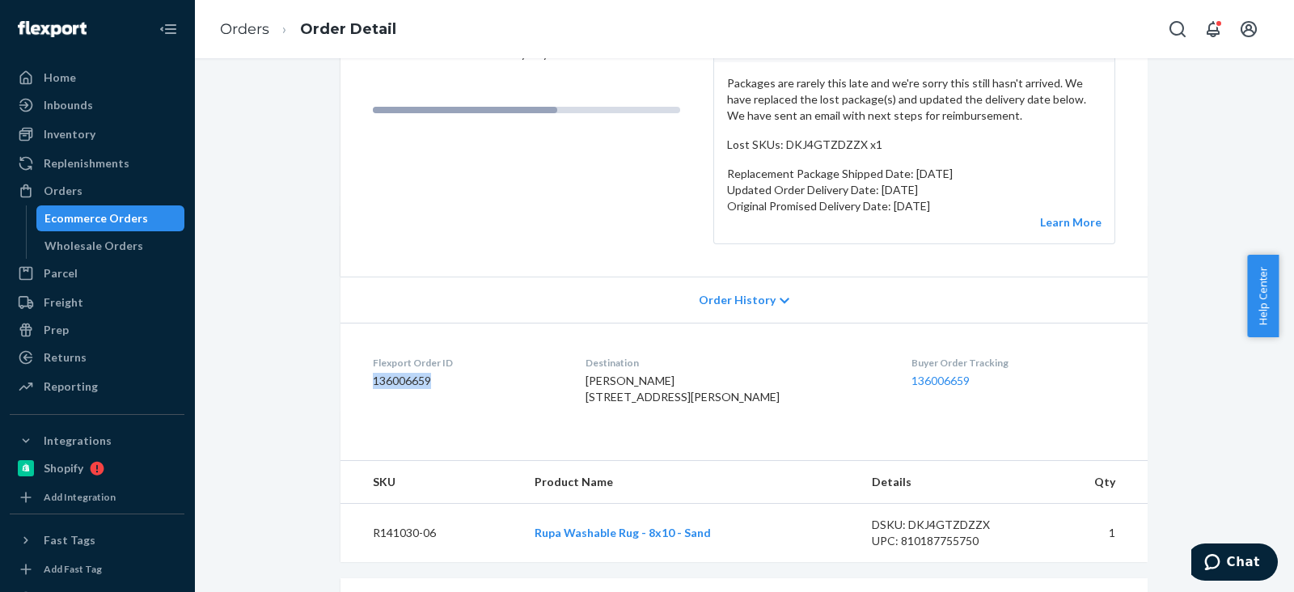
copy dd "136006659"
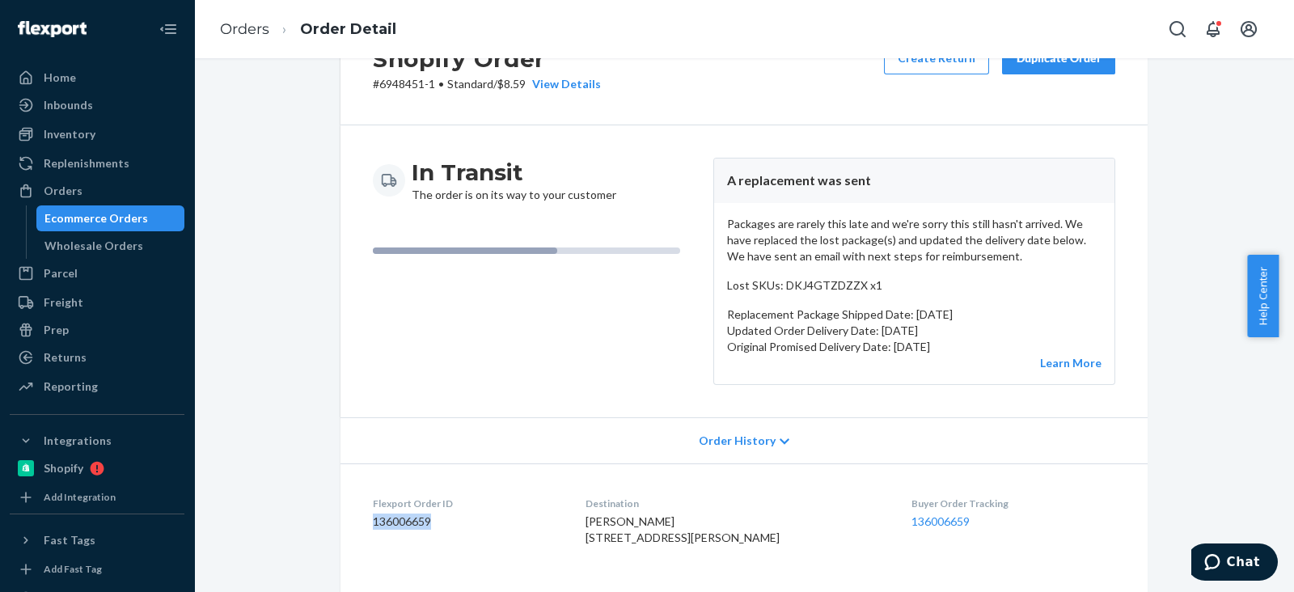
scroll to position [0, 0]
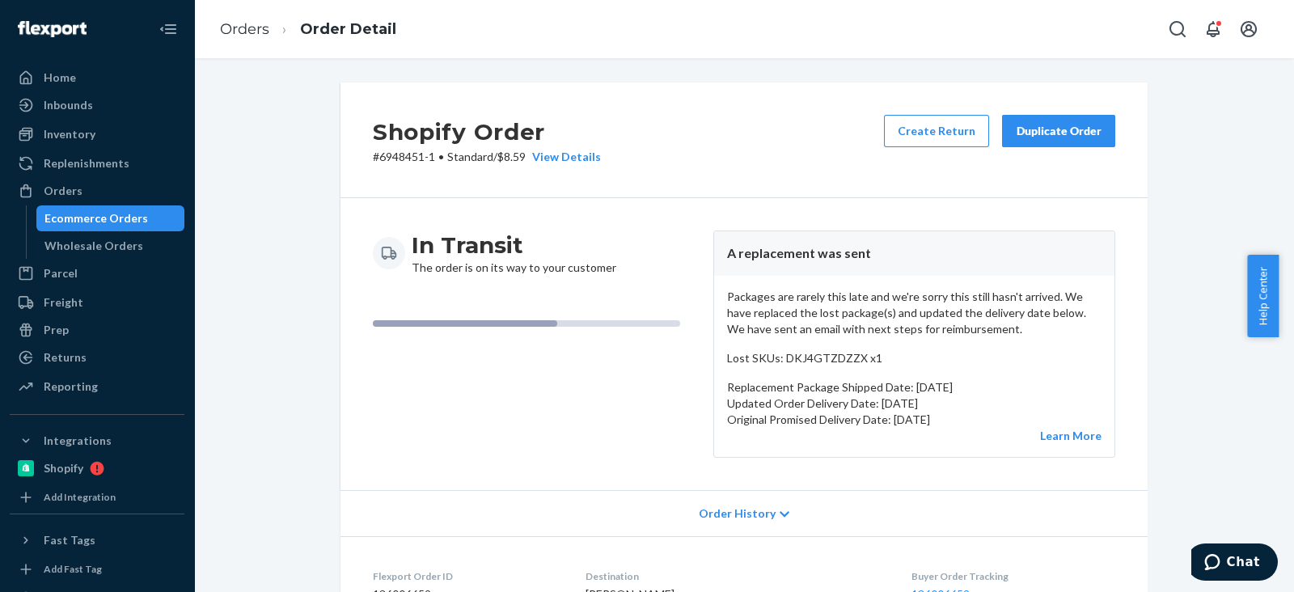
click at [835, 311] on p "Packages are rarely this late and we're sorry this still hasn't arrived. We hav…" at bounding box center [914, 313] width 374 height 49
click at [1240, 556] on span "Chat" at bounding box center [1243, 562] width 33 height 15
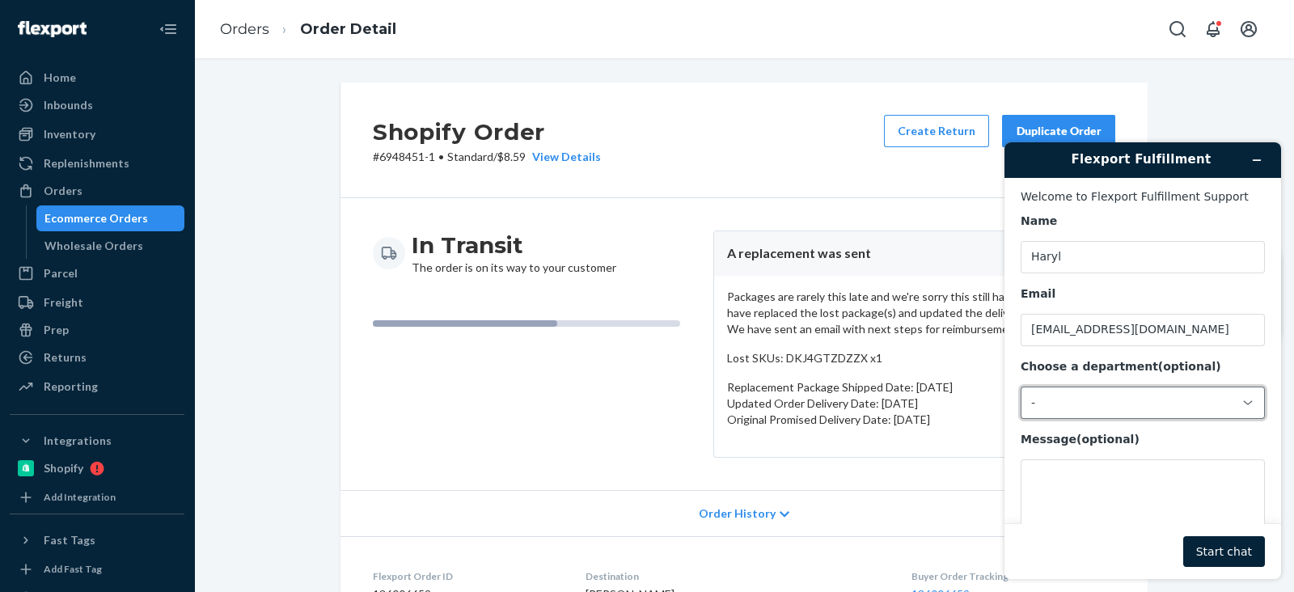
click at [1102, 408] on div "-" at bounding box center [1133, 403] width 204 height 15
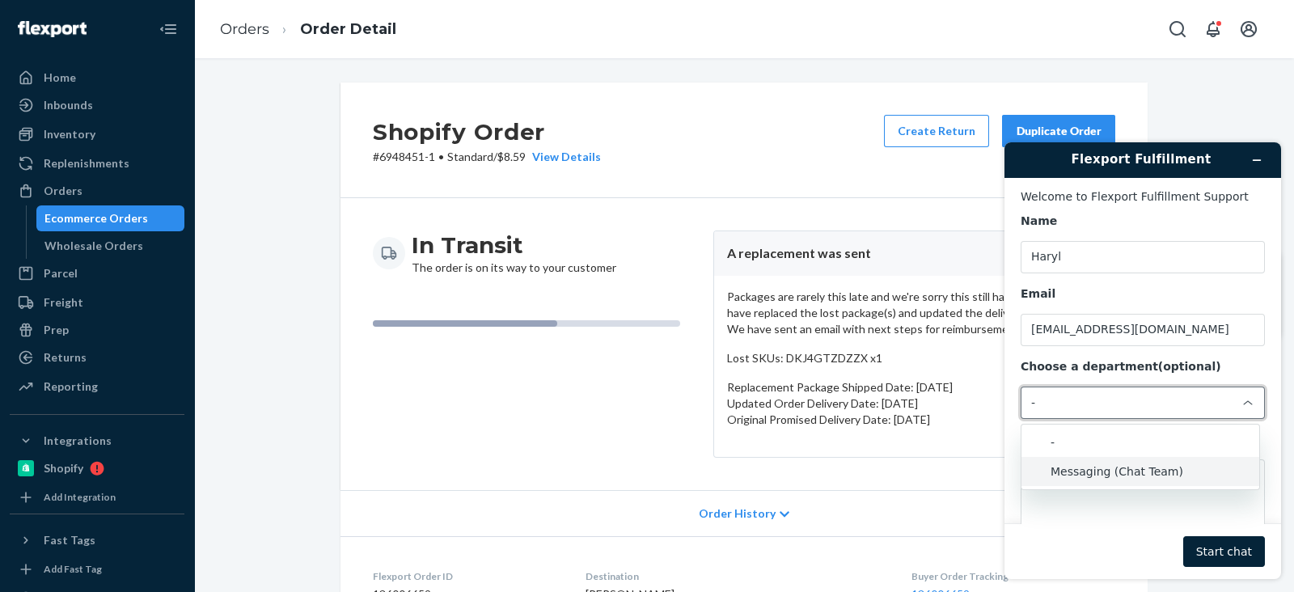
click at [1095, 464] on li "Messaging (Chat Team)" at bounding box center [1141, 471] width 238 height 29
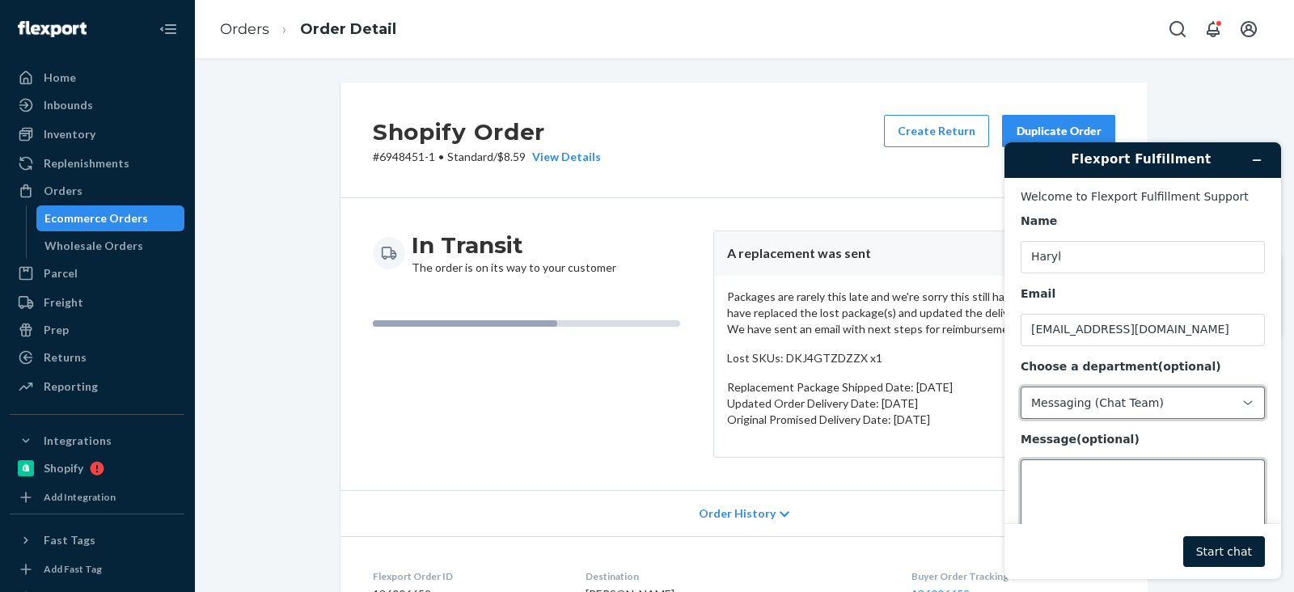
click at [1091, 488] on textarea "Message (optional)" at bounding box center [1143, 504] width 244 height 91
paste textarea "136006659"
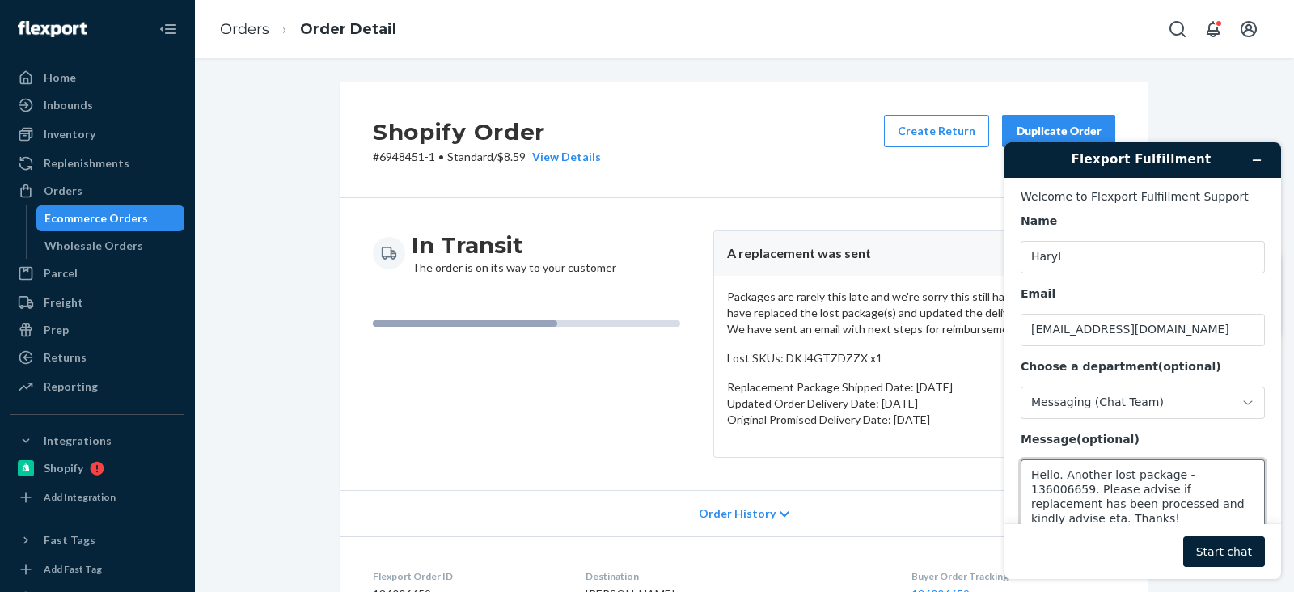
scroll to position [53, 0]
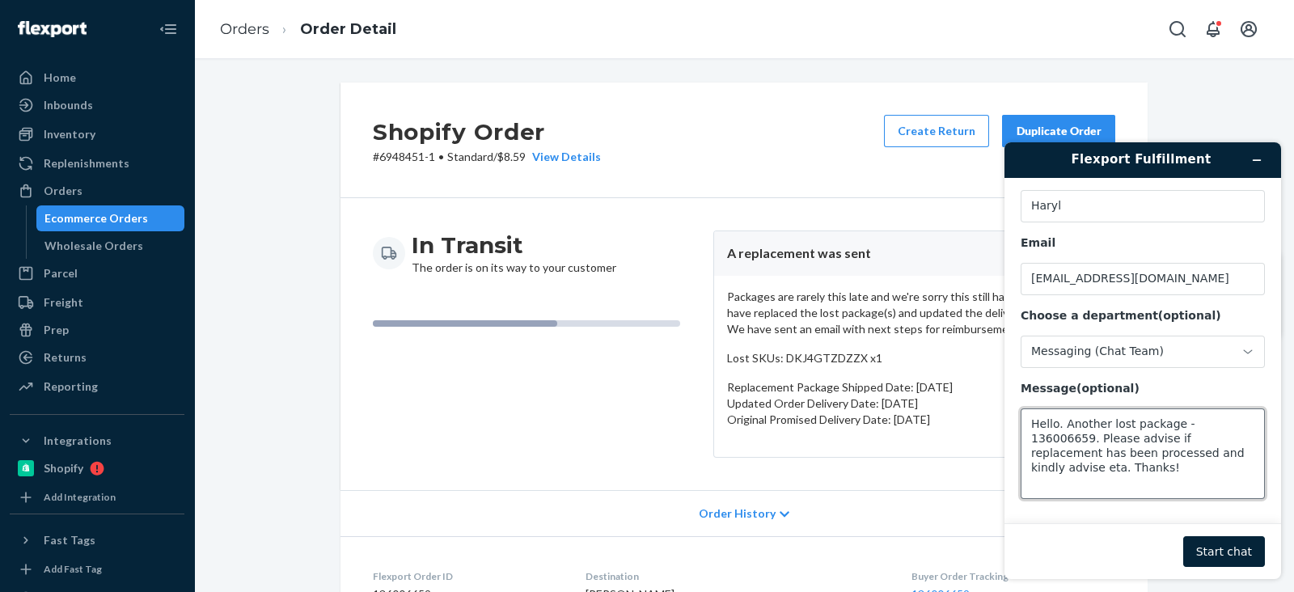
click at [1170, 468] on textarea "Hello. Another lost package - 136006659. Please advise if replacement has been …" at bounding box center [1143, 453] width 244 height 91
click at [1198, 461] on textarea "Hello. Another lost package - 136006659. Please advise if replacement has been …" at bounding box center [1143, 453] width 244 height 91
click at [1236, 458] on textarea "Hello. Another lost package - 136006659. Please advise if replacement has been …" at bounding box center [1143, 453] width 244 height 91
type textarea "Hello. Another lost package - 136006659. Please advise if replacement has been …"
click at [1241, 535] on footer "Start chat" at bounding box center [1143, 551] width 277 height 56
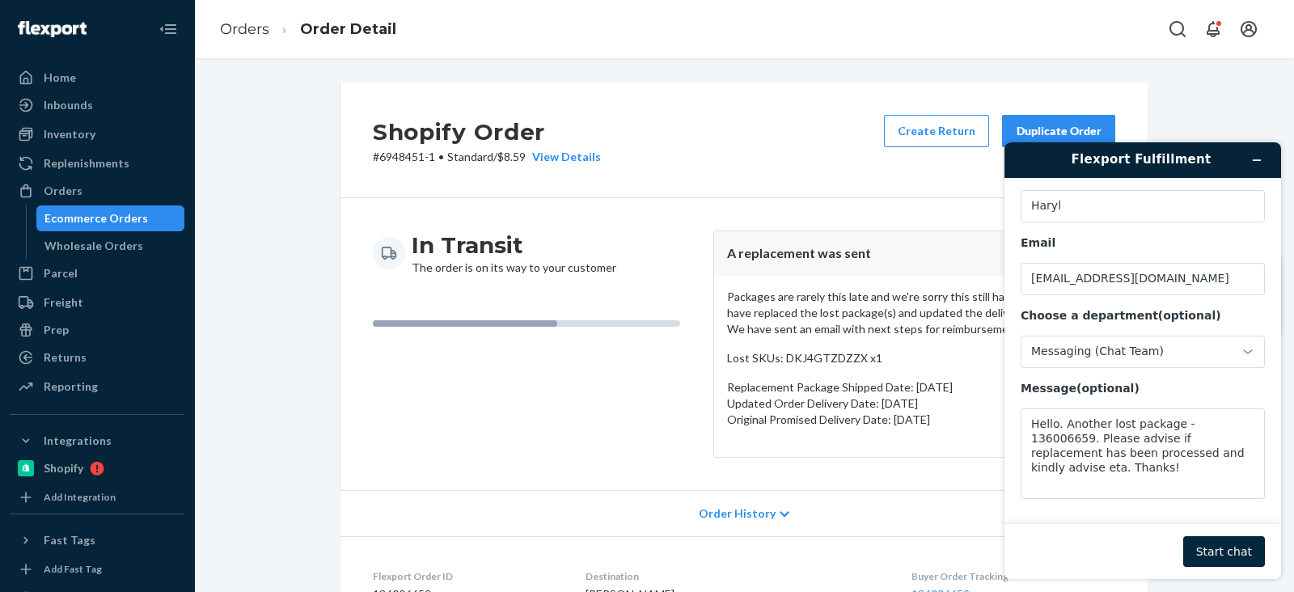
click at [1243, 546] on button "Start chat" at bounding box center [1224, 551] width 82 height 31
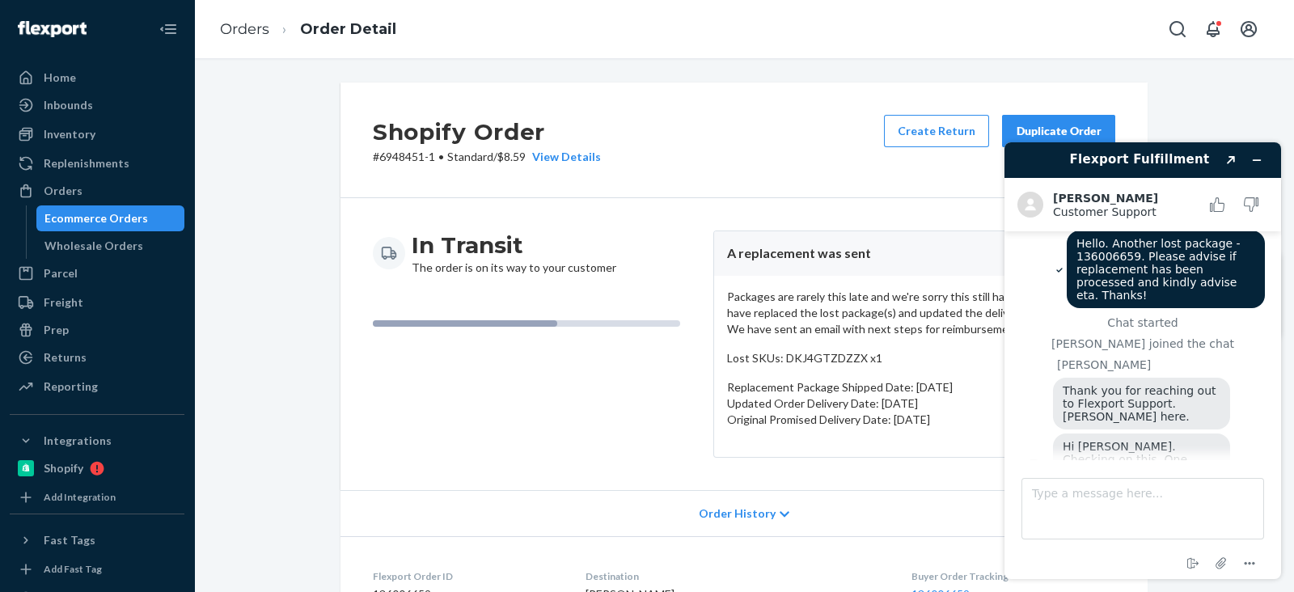
scroll to position [0, 0]
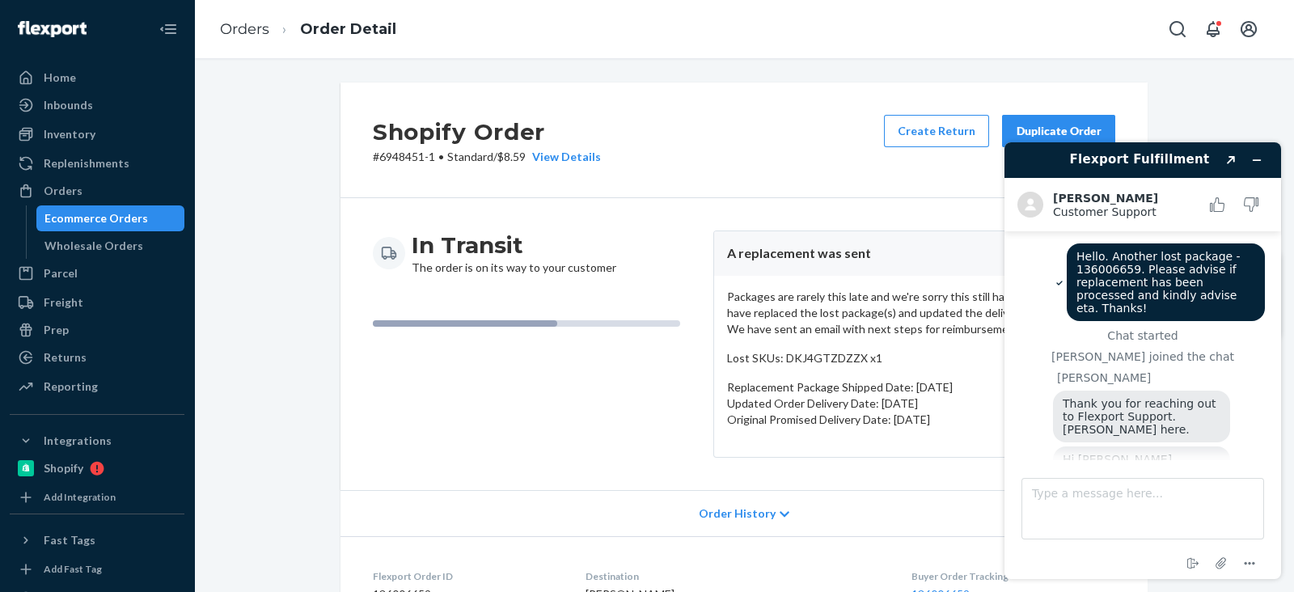
drag, startPoint x: 88, startPoint y: 262, endPoint x: 300, endPoint y: 357, distance: 232.1
click at [352, 402] on div "In Transit The order is on its way to your customer A replacement was sent Pack…" at bounding box center [744, 344] width 807 height 292
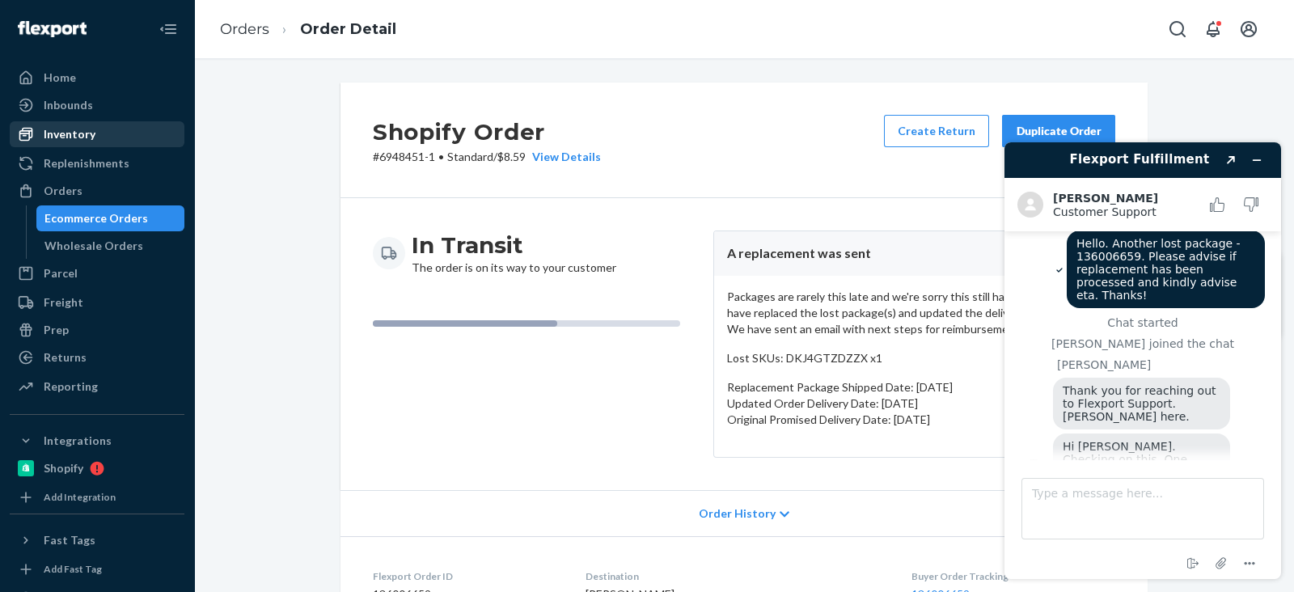
click at [99, 127] on div "Inventory" at bounding box center [96, 134] width 171 height 23
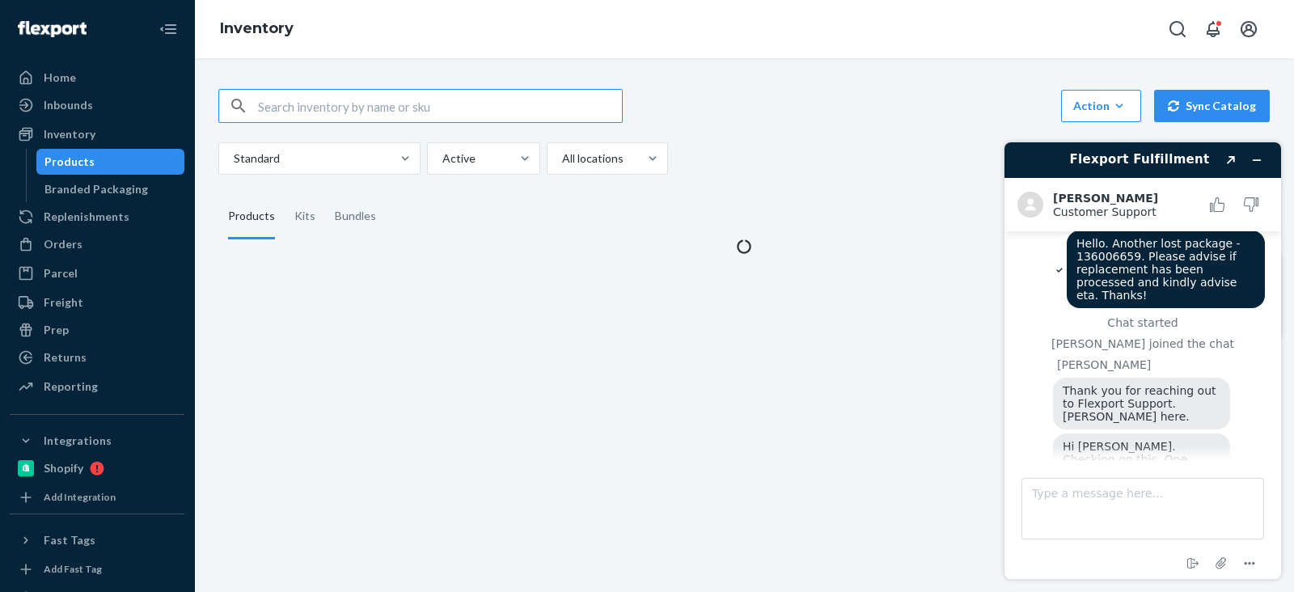
click at [387, 120] on input "text" at bounding box center [440, 106] width 364 height 32
type input "R141026-01"
click at [1259, 149] on div "Flexport Fulfillment Created with Sketch." at bounding box center [1143, 160] width 254 height 23
click at [1258, 158] on icon "Minimize widget" at bounding box center [1256, 159] width 11 height 11
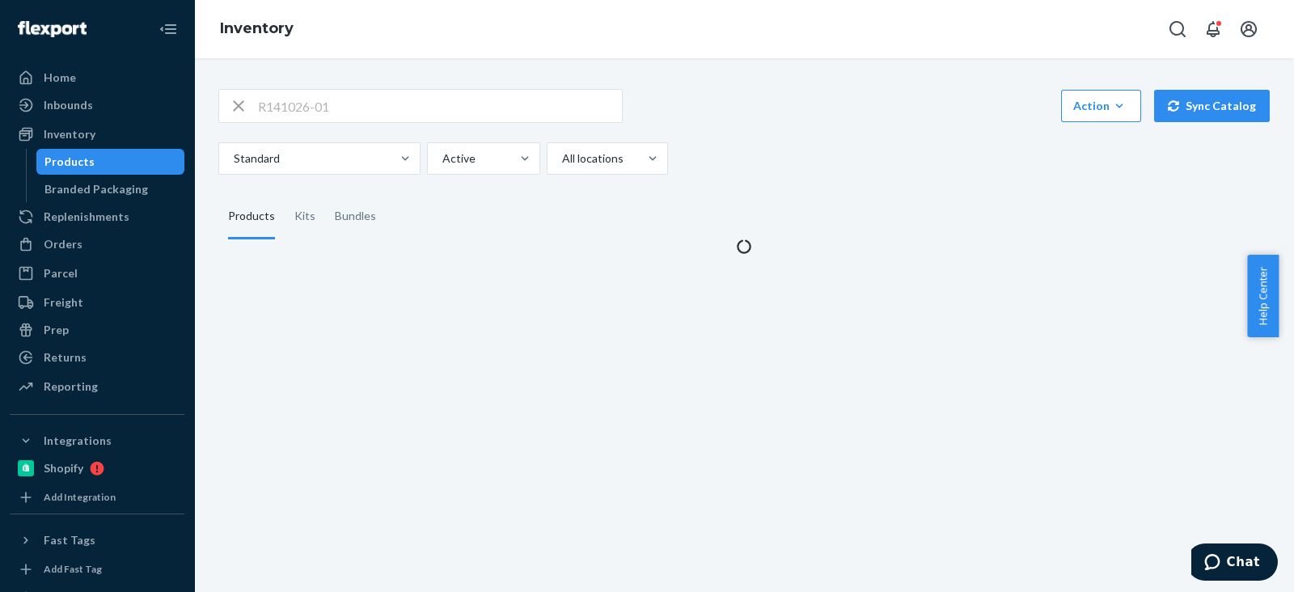
click at [712, 77] on div "R141026-01 Action Create product Create kit or bundle Bulk create products Bulk…" at bounding box center [744, 162] width 1076 height 185
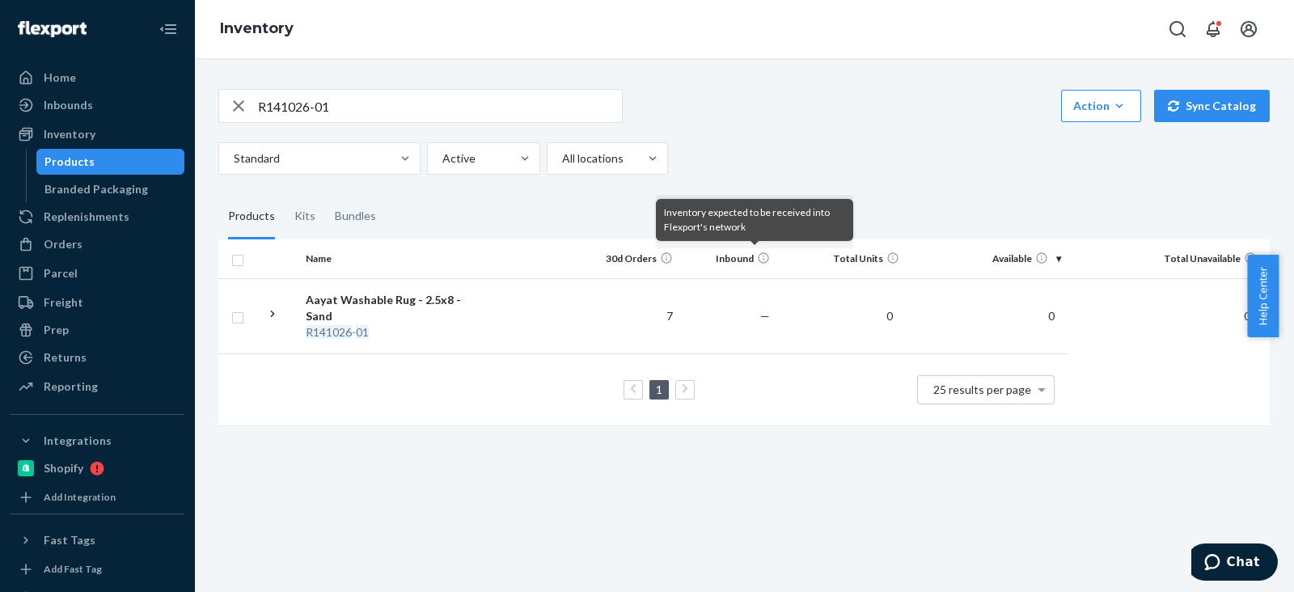
click at [827, 192] on div "R141026-01 Action Create product Create kit or bundle Bulk create products Bulk…" at bounding box center [744, 256] width 1076 height 372
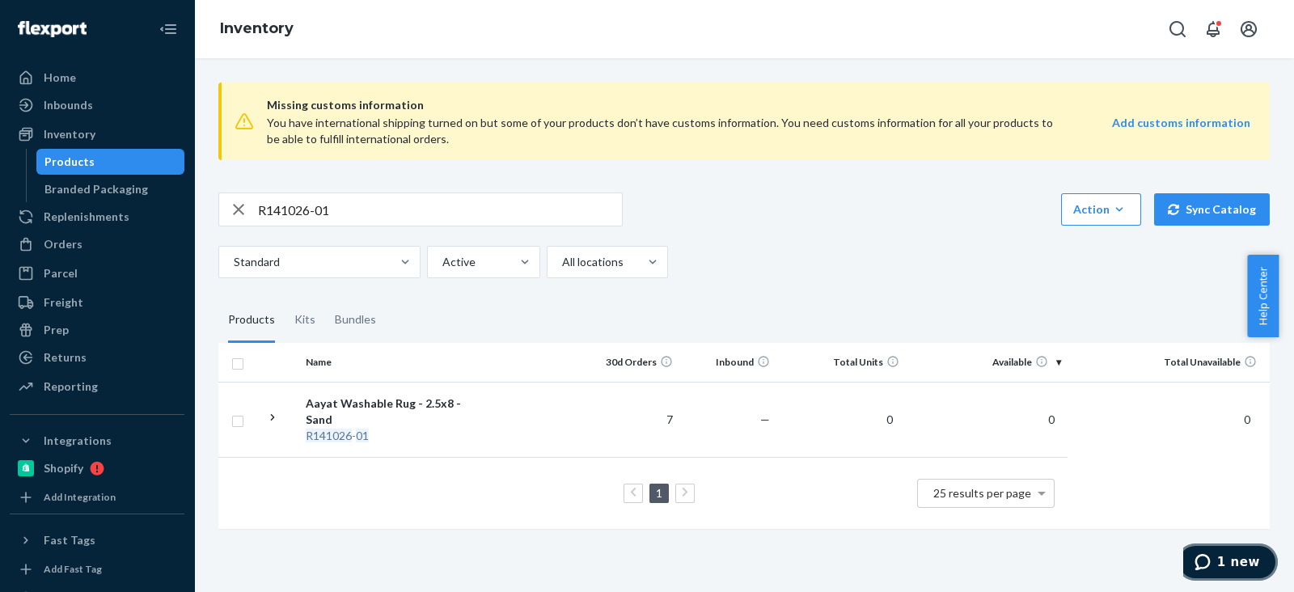
click at [1204, 546] on button "1 new" at bounding box center [1227, 562] width 101 height 37
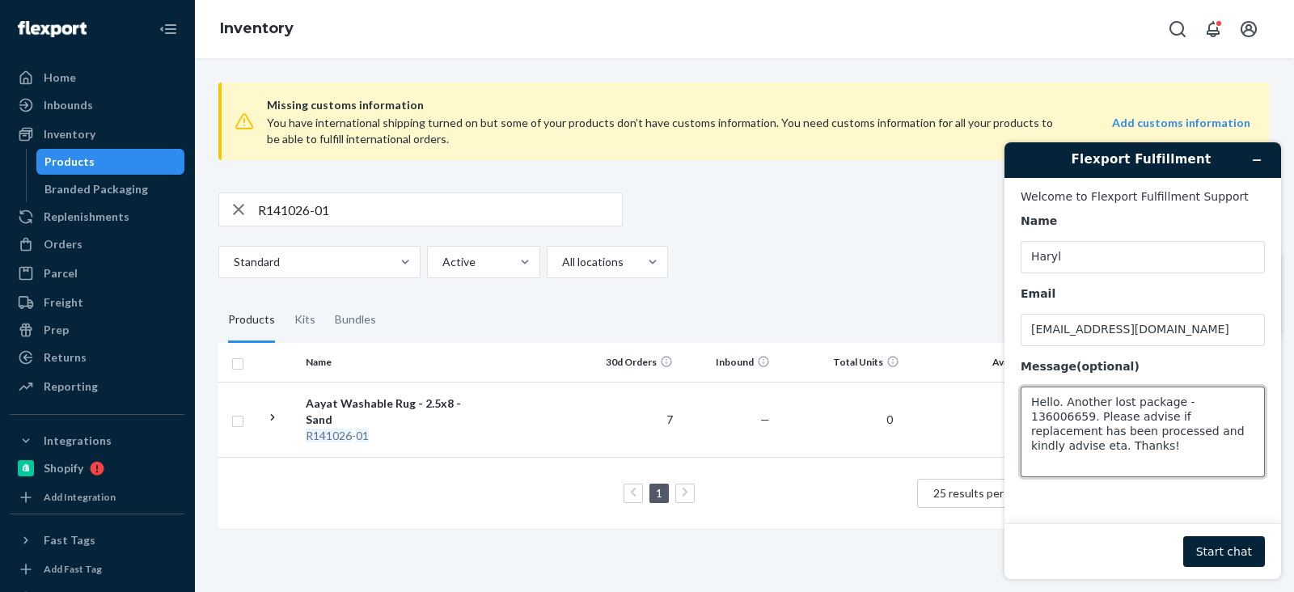
click at [1170, 436] on textarea "Hello. Another lost package - 136006659. Please advise if replacement has been …" at bounding box center [1143, 432] width 244 height 91
click at [1096, 436] on textarea "Hello. Another lost package - 136006659. Please advise if replacement has been …" at bounding box center [1143, 432] width 244 height 91
click at [1176, 454] on textarea "Hello. Another lost package - 136006659. Please advise if replacement has been …" at bounding box center [1143, 432] width 244 height 91
click at [1150, 455] on textarea "Hello. Another lost package - 136006659. Please advise if replacement has been …" at bounding box center [1143, 432] width 244 height 91
click at [1107, 424] on textarea "Hello. Another lost package - 136006659. Please advise if replacement has been …" at bounding box center [1143, 432] width 244 height 91
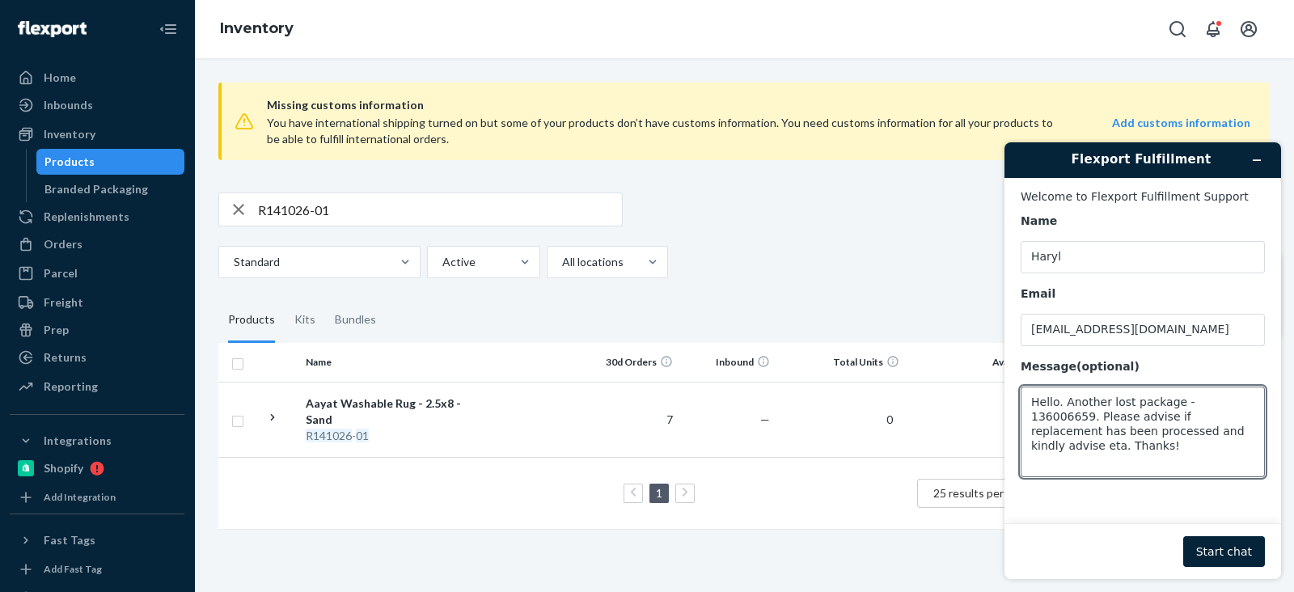
click at [1169, 497] on main "Welcome to Flexport Fulfillment Support Name Haryl Email haryl.resquites@havenl…" at bounding box center [1145, 350] width 264 height 345
click at [1137, 420] on textarea "Hello. Another lost package - 136006659. Please advise if replacement has been …" at bounding box center [1143, 432] width 244 height 91
click at [1143, 444] on textarea "Hello. Another lost package - 136006659. Please advise if replacement has been …" at bounding box center [1143, 432] width 244 height 91
click at [1243, 539] on button "Start chat" at bounding box center [1224, 551] width 82 height 31
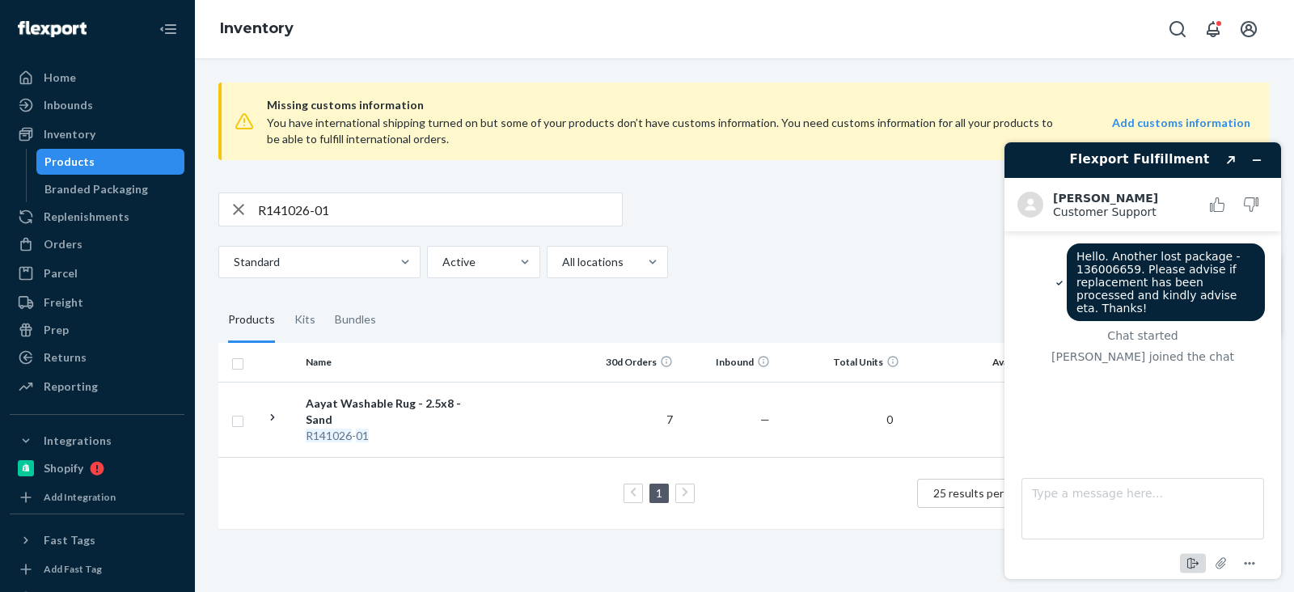
click at [1199, 569] on icon "End chat" at bounding box center [1192, 563] width 19 height 19
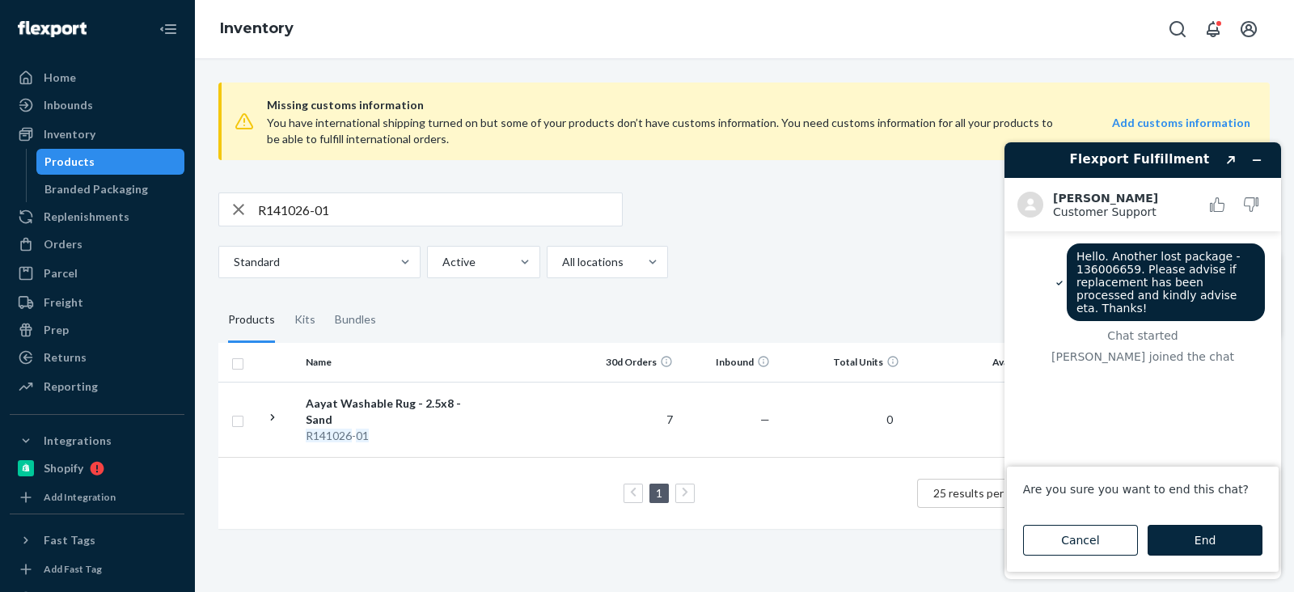
click at [1172, 535] on button "End" at bounding box center [1205, 540] width 115 height 31
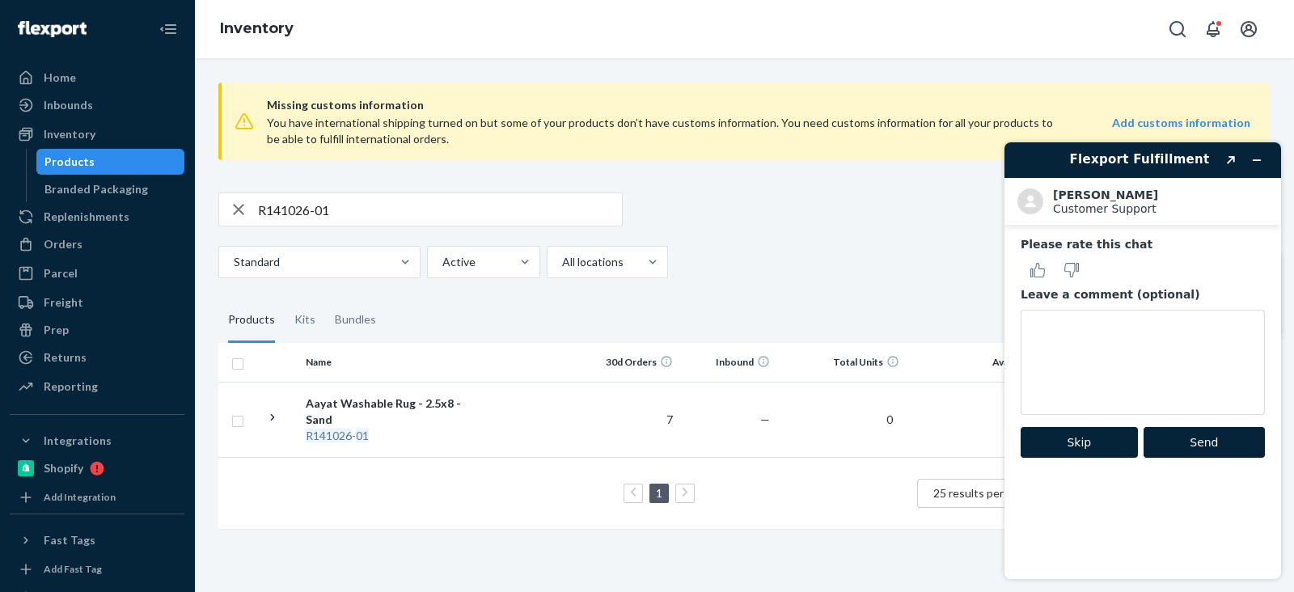
click at [1095, 446] on button "Skip" at bounding box center [1079, 442] width 117 height 31
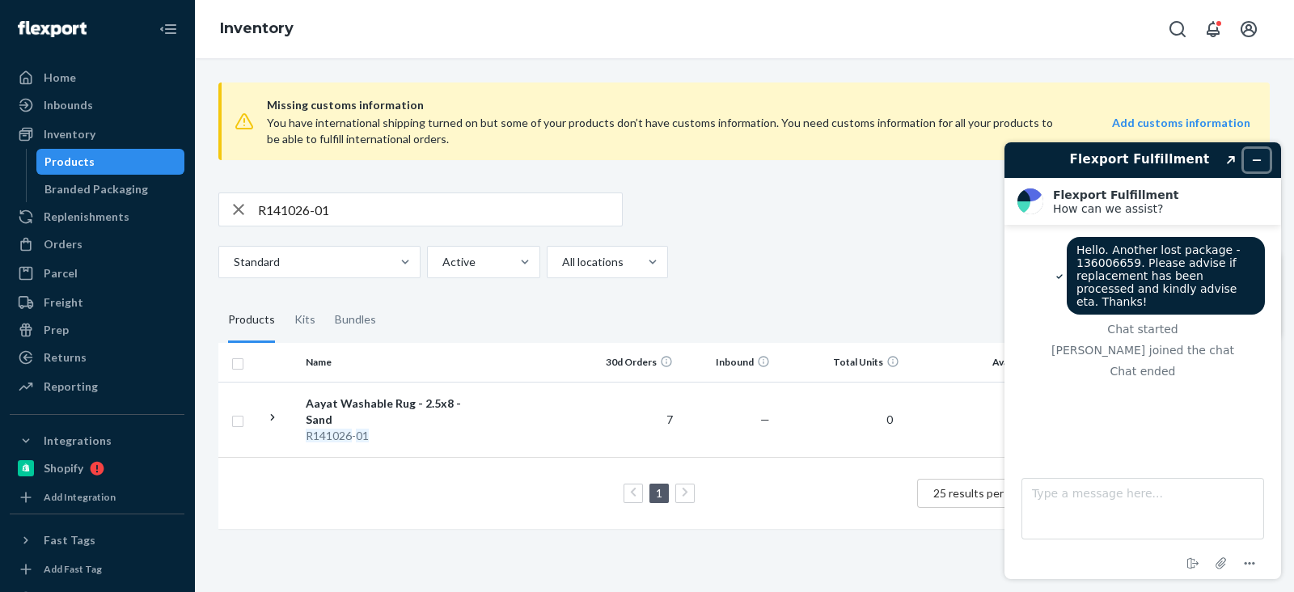
click at [1253, 165] on icon "Minimize widget" at bounding box center [1256, 159] width 11 height 11
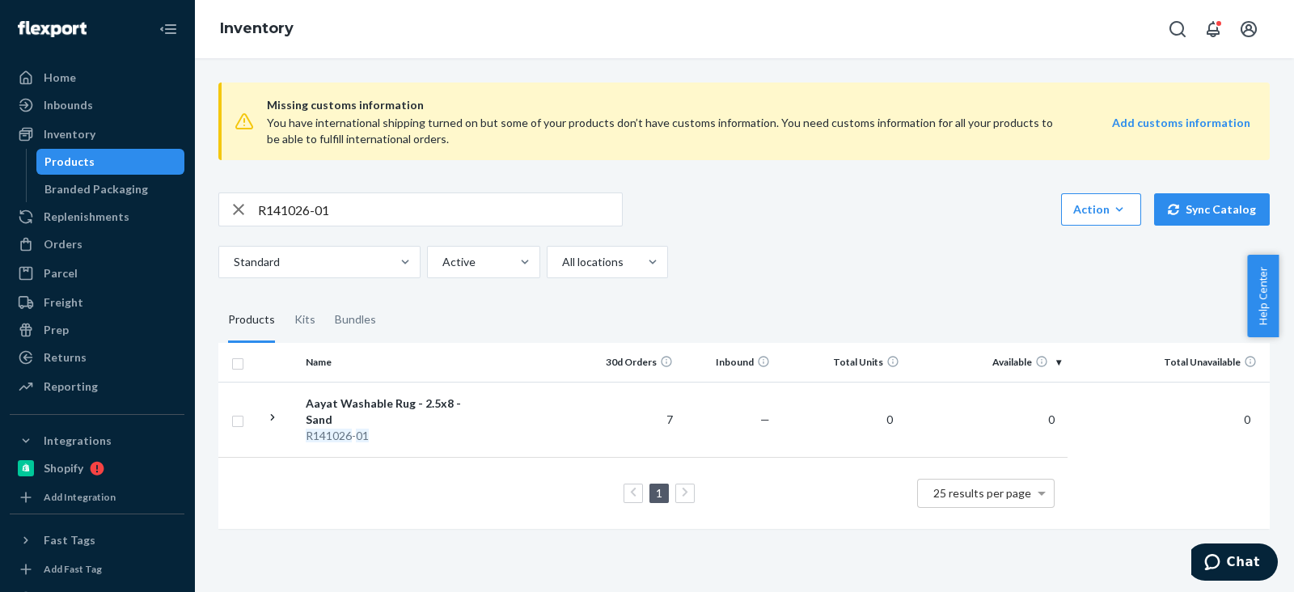
click at [73, 235] on div "Orders" at bounding box center [96, 244] width 171 height 23
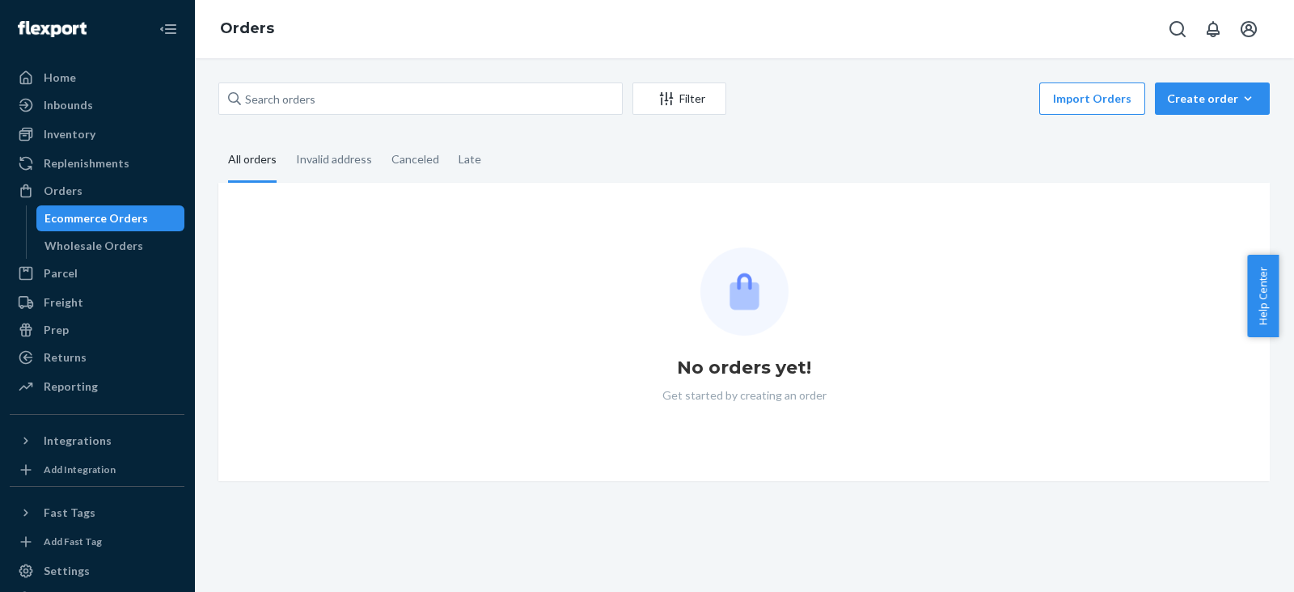
click at [395, 115] on div "Filter Import Orders Create order Ecommerce order Removal order" at bounding box center [743, 100] width 1051 height 36
click at [396, 95] on input "text" at bounding box center [420, 98] width 404 height 32
paste input "[PERSON_NAME]"
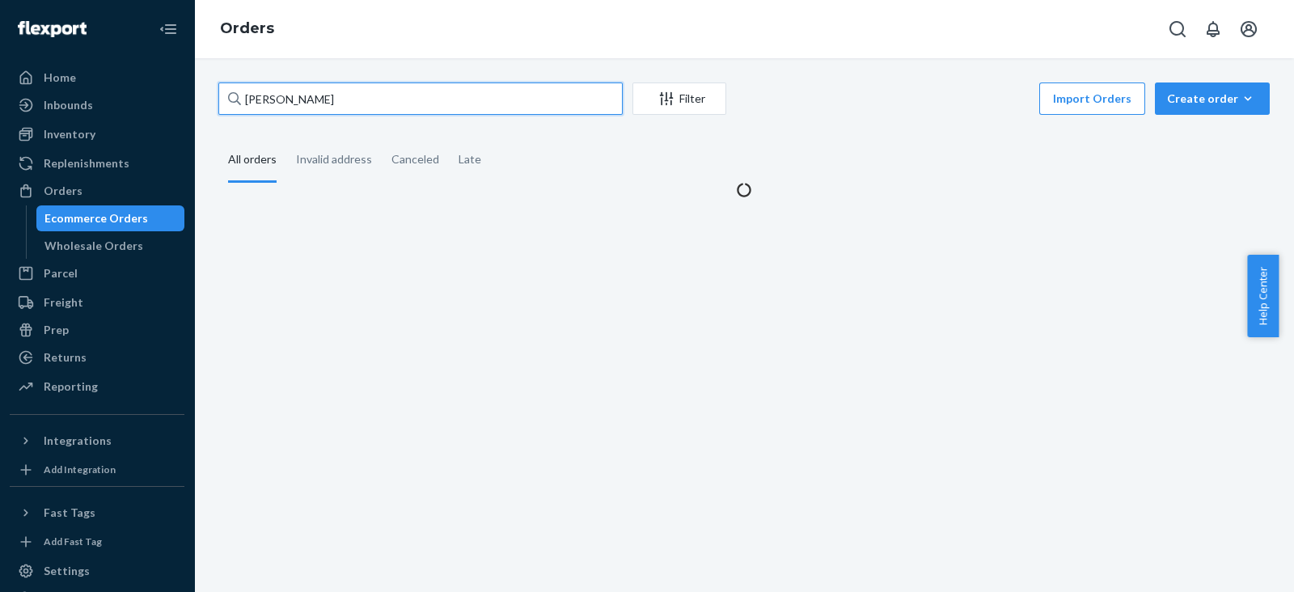
type input "[PERSON_NAME]"
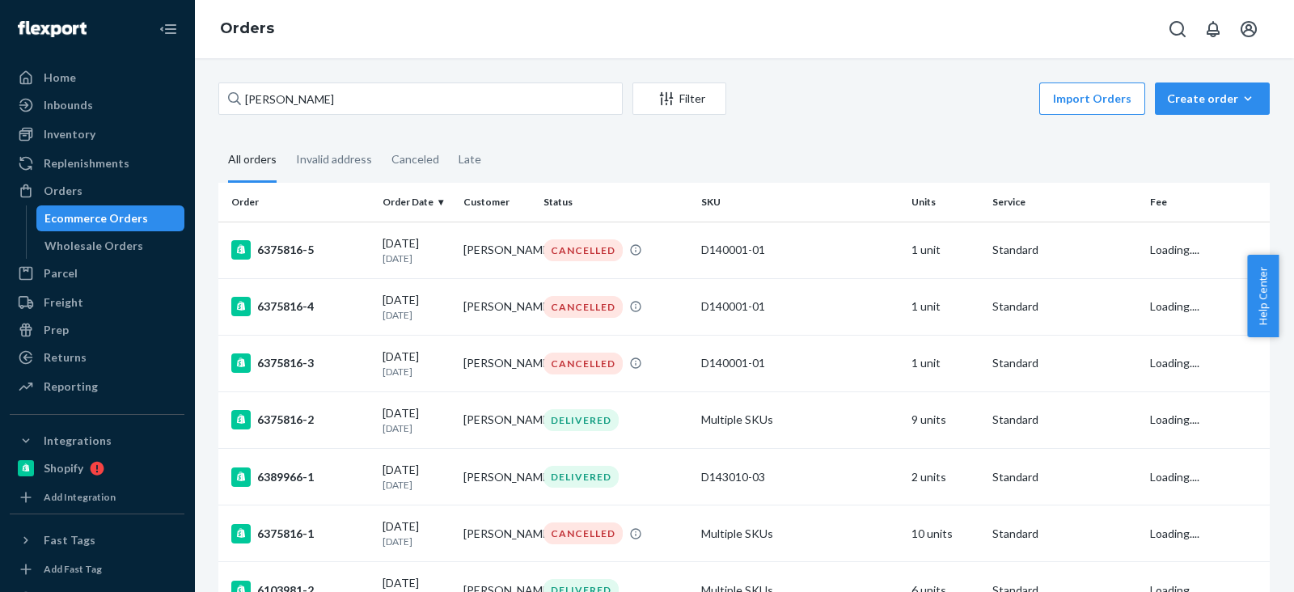
click at [816, 159] on fieldset "All orders Invalid address Canceled Late" at bounding box center [743, 160] width 1051 height 44
click at [622, 154] on fieldset "All orders Invalid address Canceled Late" at bounding box center [743, 160] width 1051 height 44
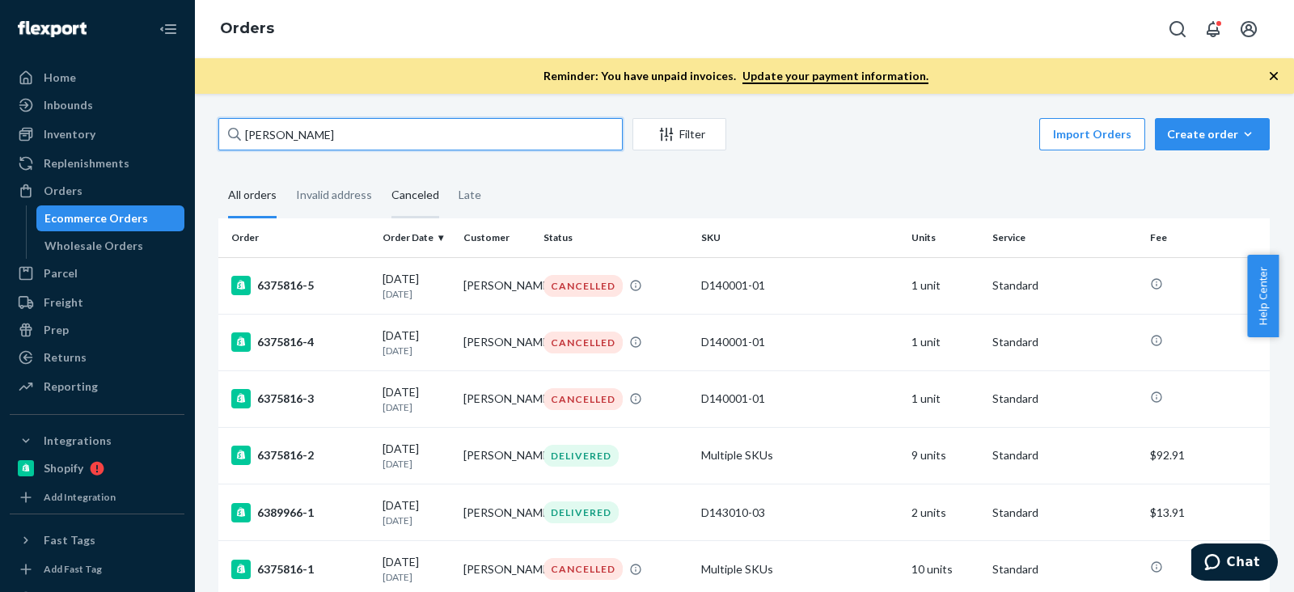
drag, startPoint x: 425, startPoint y: 131, endPoint x: 392, endPoint y: 179, distance: 58.1
click at [426, 131] on input "[PERSON_NAME]" at bounding box center [420, 134] width 404 height 32
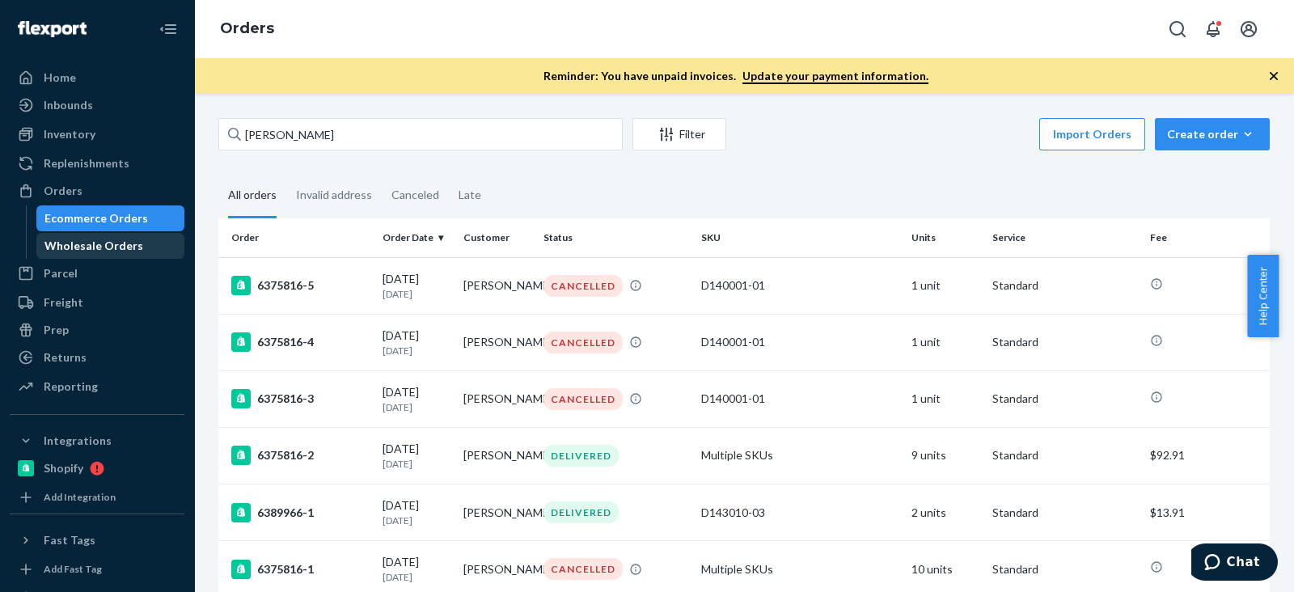
click at [116, 238] on div "Wholesale Orders" at bounding box center [93, 246] width 99 height 16
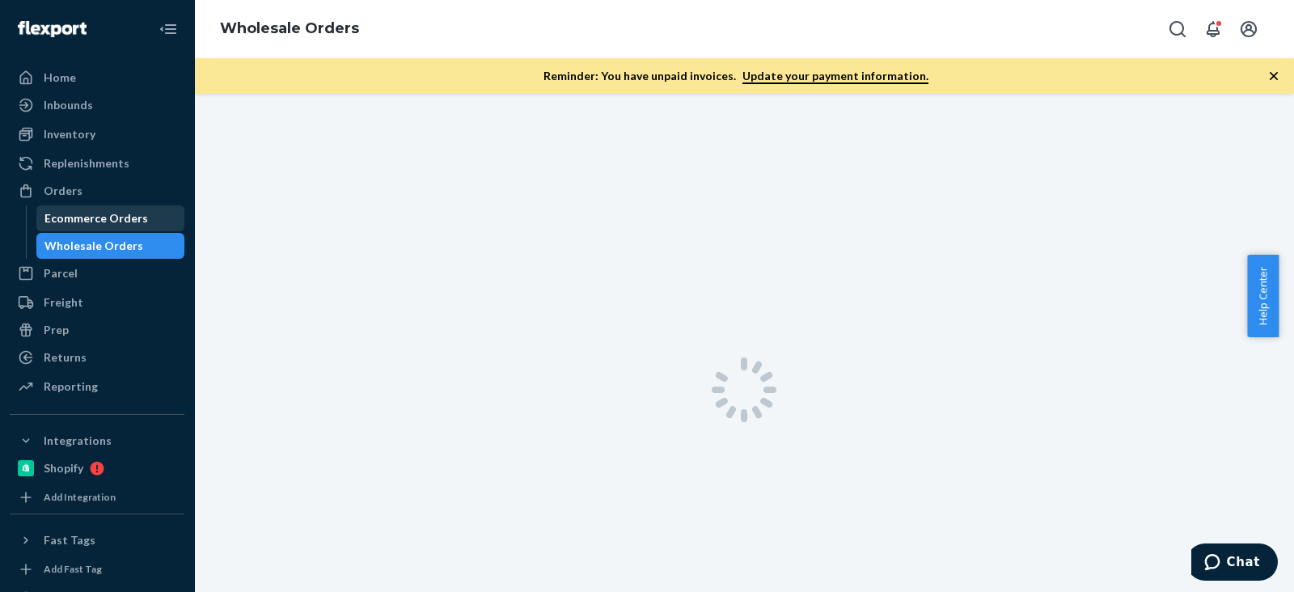
click at [96, 213] on div "Ecommerce Orders" at bounding box center [96, 218] width 104 height 16
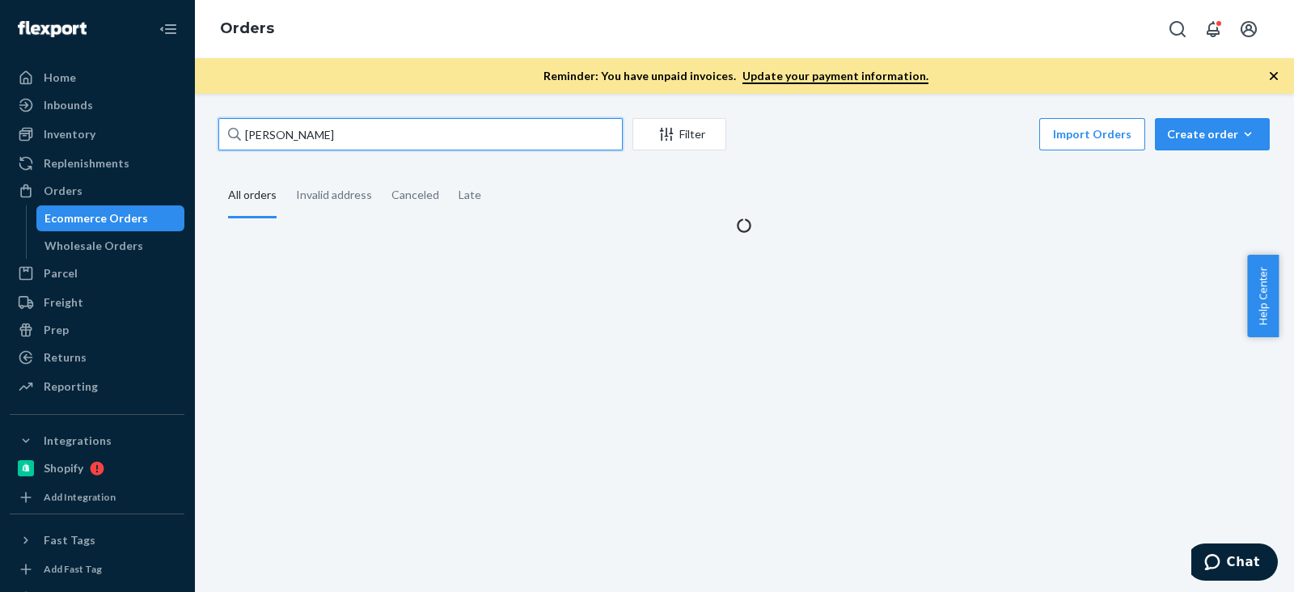
click at [319, 133] on input "[PERSON_NAME]" at bounding box center [420, 134] width 404 height 32
